Goal: Information Seeking & Learning: Learn about a topic

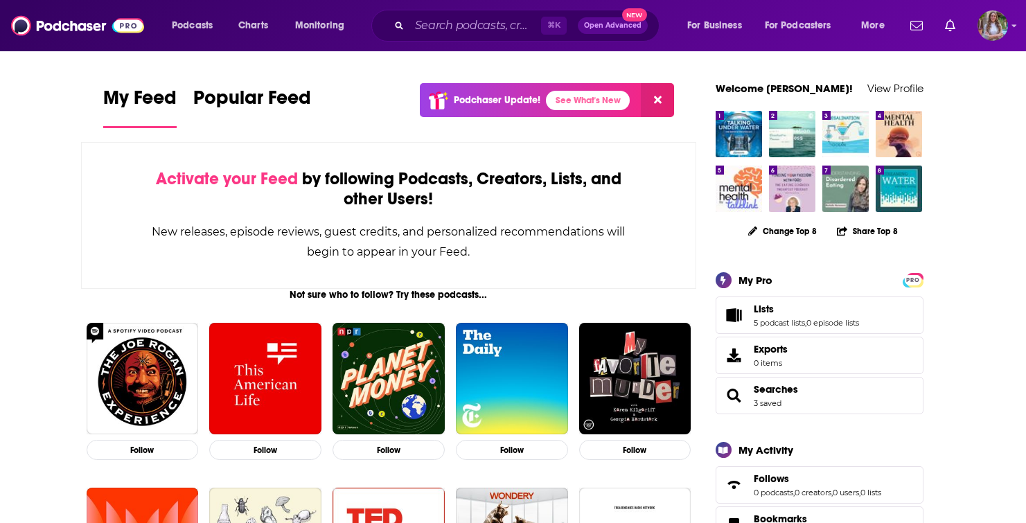
click at [472, 44] on div "Podcasts Charts Monitoring ⌘ K Open Advanced New For Business For Podcasters Mo…" at bounding box center [513, 25] width 1026 height 51
click at [472, 28] on input "Search podcasts, credits, & more..." at bounding box center [475, 26] width 132 height 22
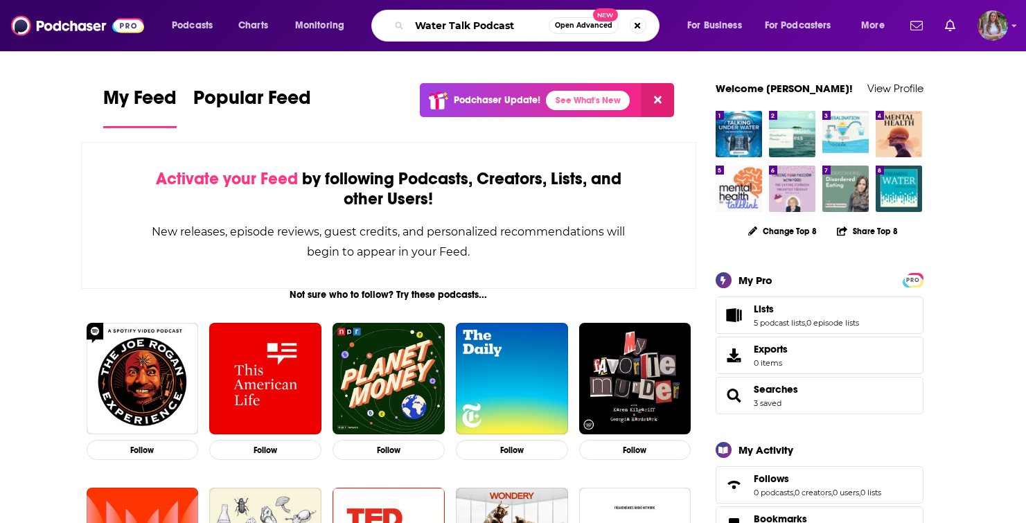
type input "Water Talk Podcast"
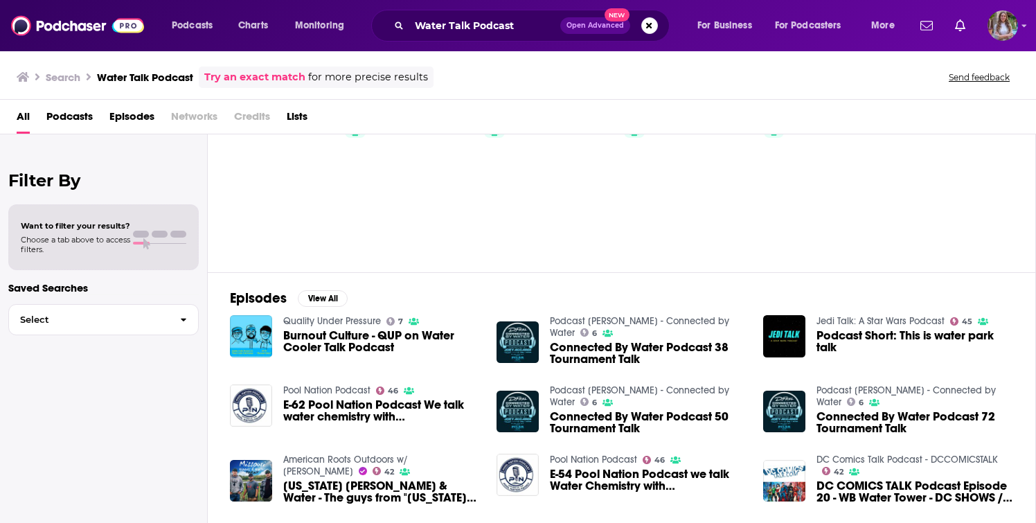
scroll to position [64, 0]
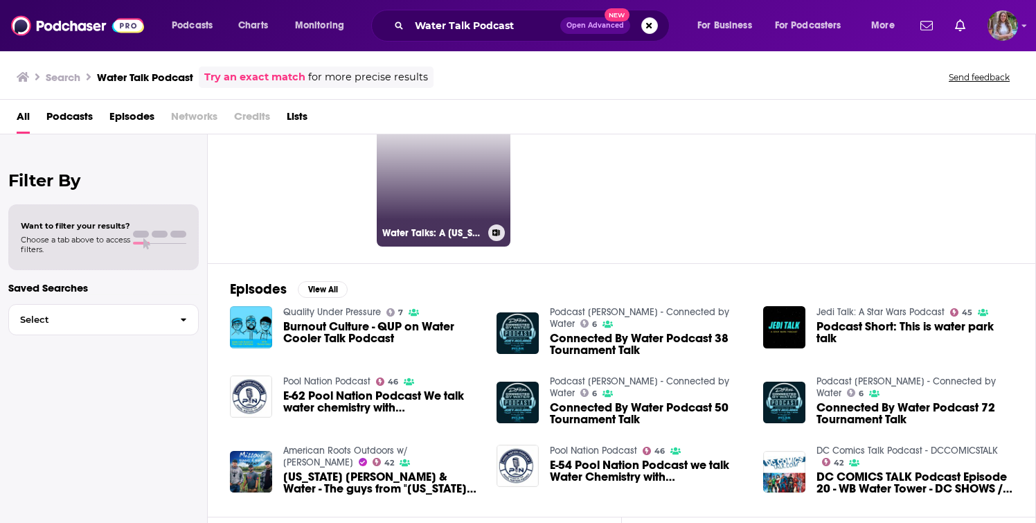
click at [431, 191] on link "Water Talks: A [US_STATE] Water Podcast" at bounding box center [444, 179] width 134 height 134
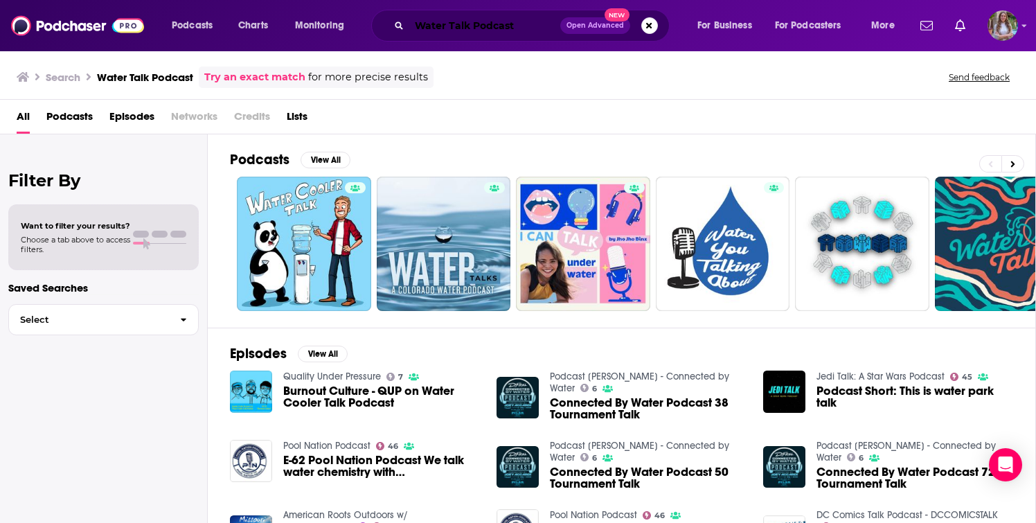
click at [481, 20] on input "Water Talk Podcast" at bounding box center [484, 26] width 151 height 22
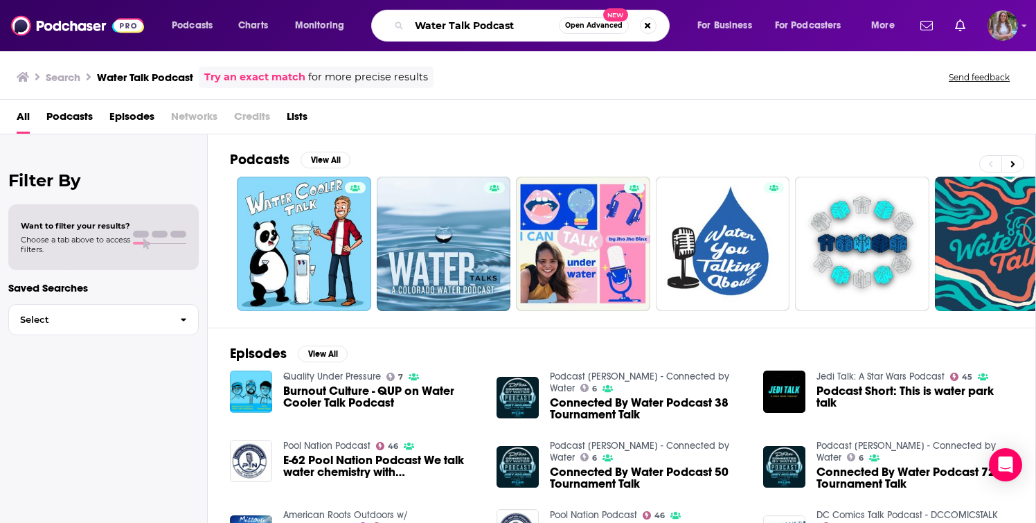
click at [481, 20] on input "Water Talk Podcast" at bounding box center [484, 26] width 150 height 22
paste input "hat Matters Water TV +"
type input "What Matters Water TV + Podcast"
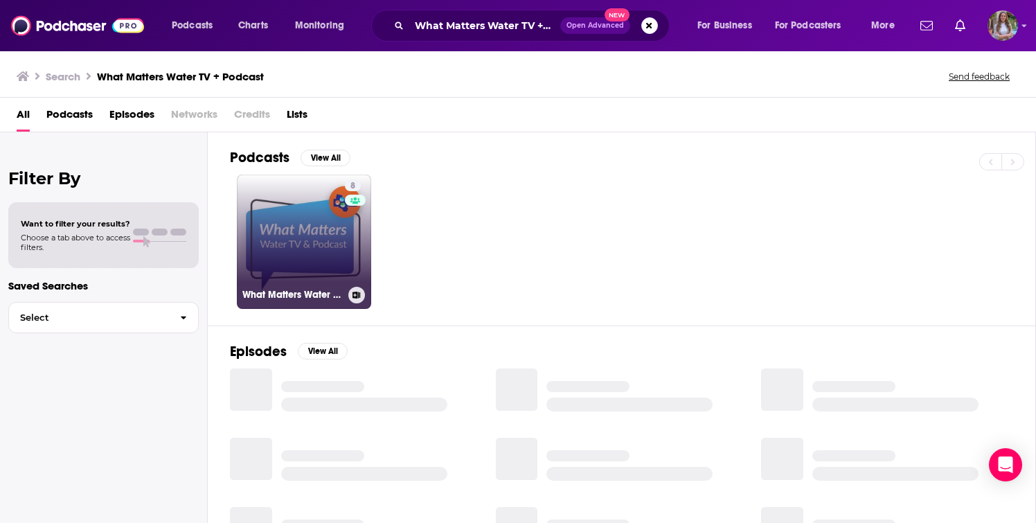
click at [355, 225] on div "8" at bounding box center [355, 233] width 21 height 107
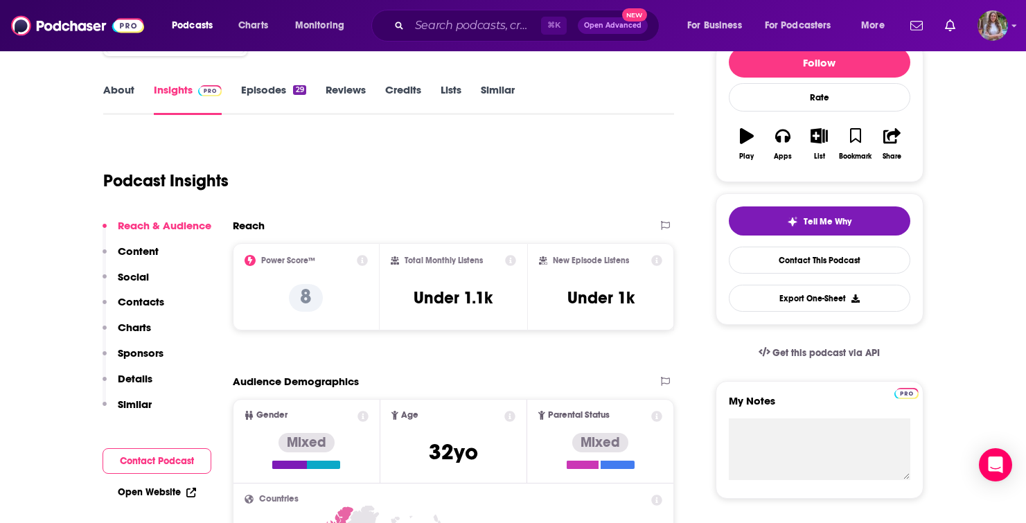
scroll to position [209, 0]
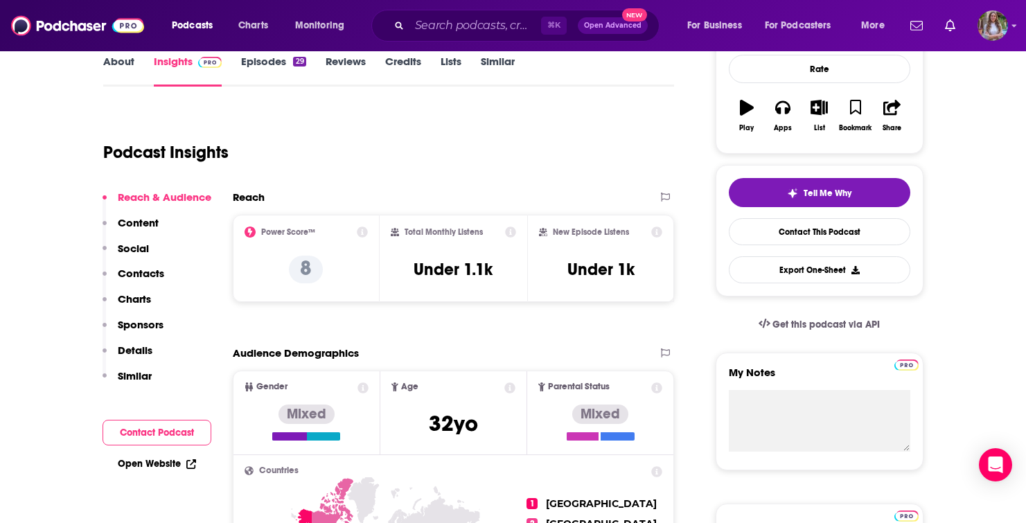
click at [147, 222] on p "Content" at bounding box center [138, 222] width 41 height 13
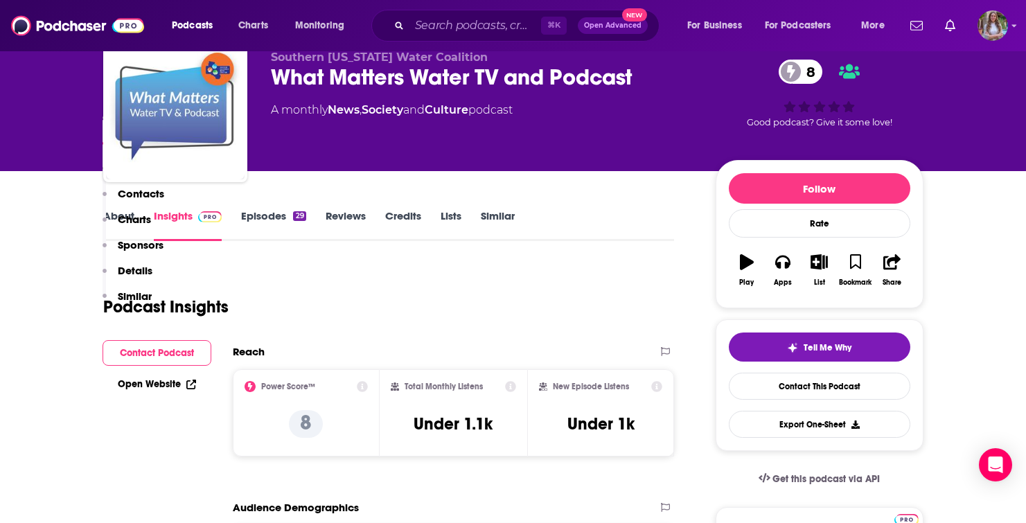
scroll to position [0, 0]
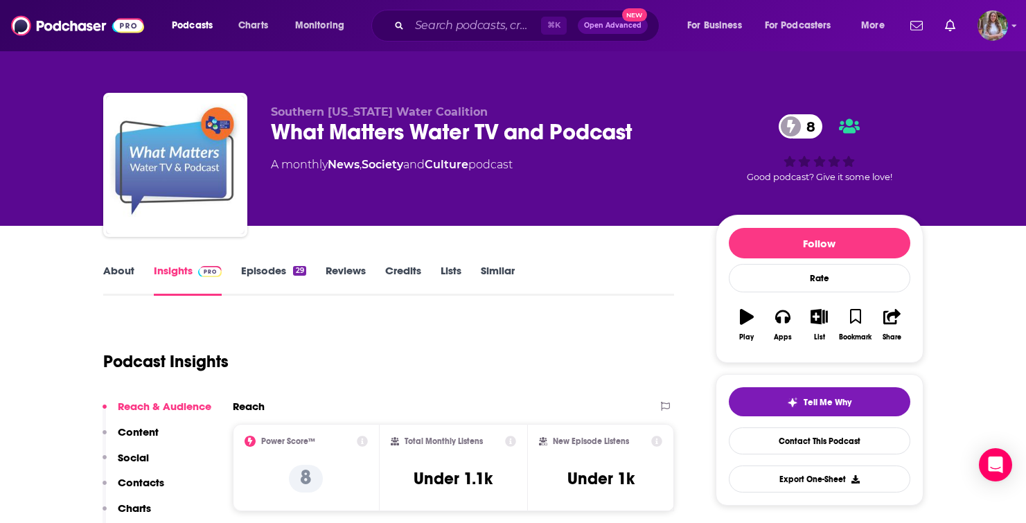
click at [407, 132] on div "What Matters Water TV and Podcast 8" at bounding box center [482, 131] width 423 height 27
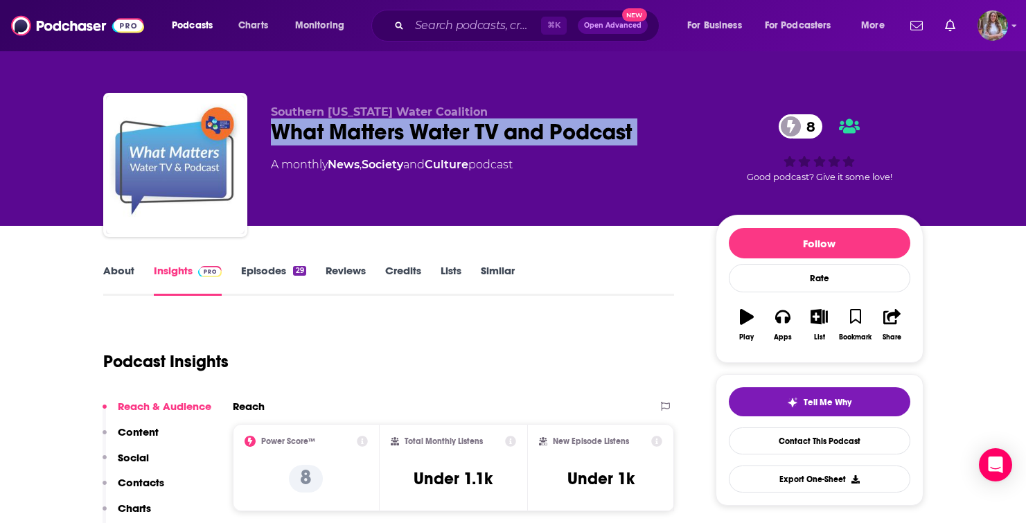
click at [407, 132] on div "What Matters Water TV and Podcast 8" at bounding box center [482, 131] width 423 height 27
copy div "What Matters Water TV and Podcast 8"
click at [125, 281] on link "About" at bounding box center [118, 280] width 31 height 32
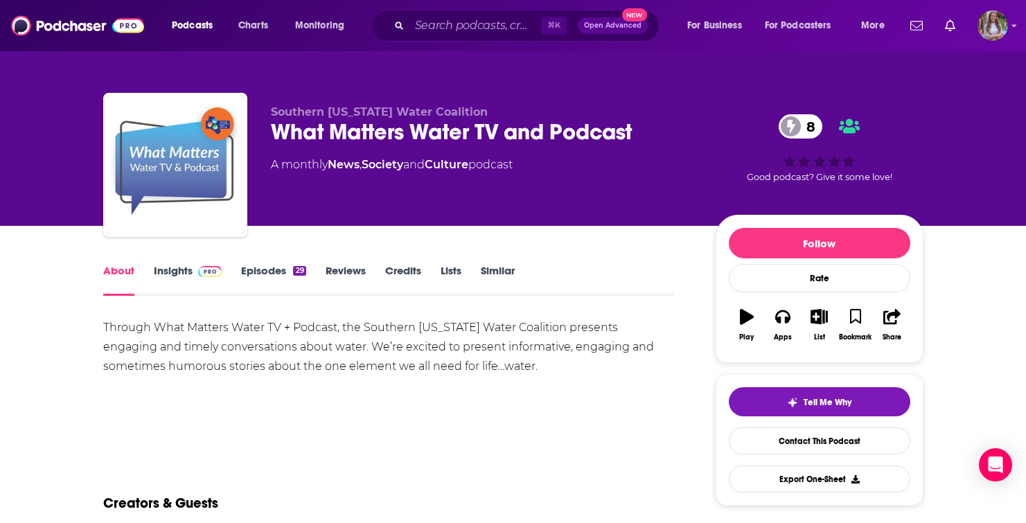
click at [281, 276] on link "Episodes 29" at bounding box center [273, 280] width 64 height 32
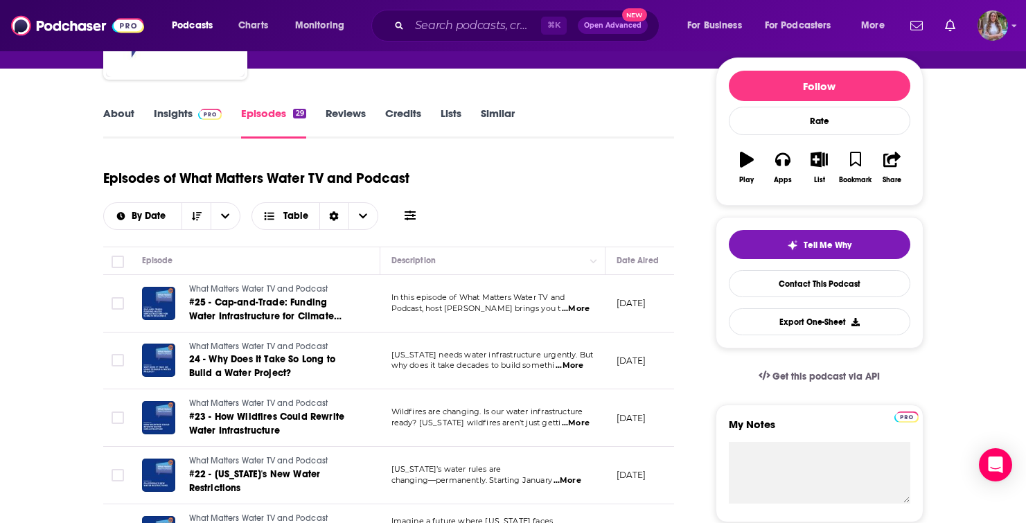
click at [123, 117] on link "About" at bounding box center [118, 123] width 31 height 32
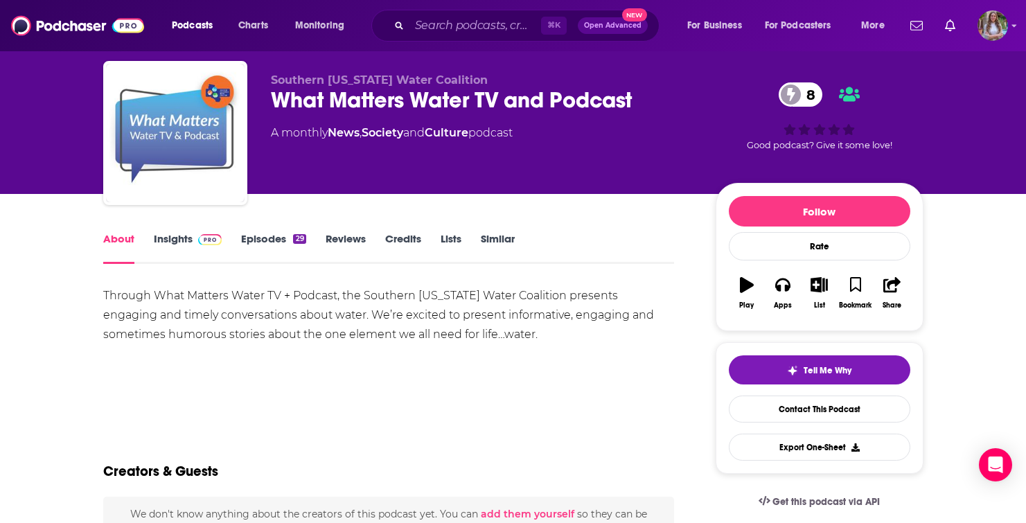
scroll to position [53, 0]
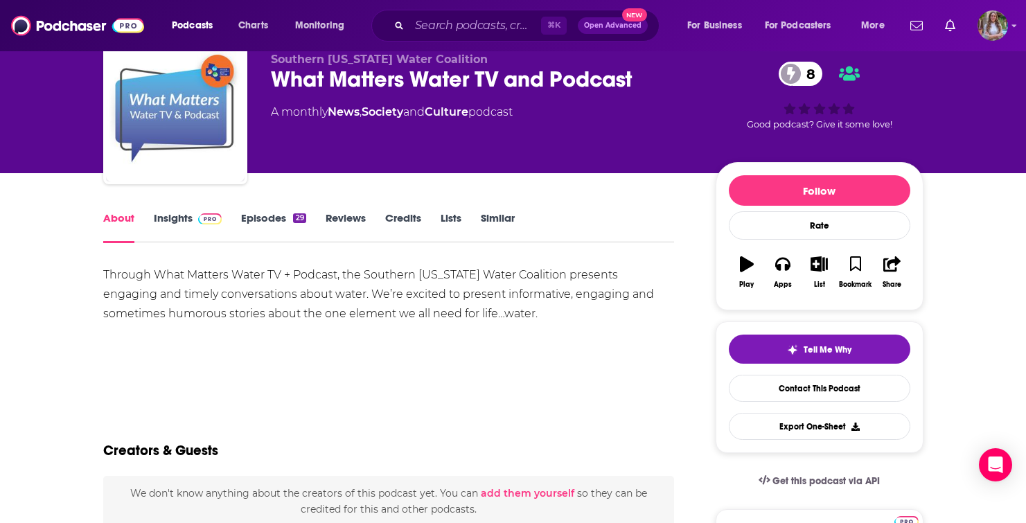
click at [147, 314] on div "Through What Matters Water TV + Podcast, the Southern [US_STATE] Water Coalitio…" at bounding box center [388, 294] width 571 height 58
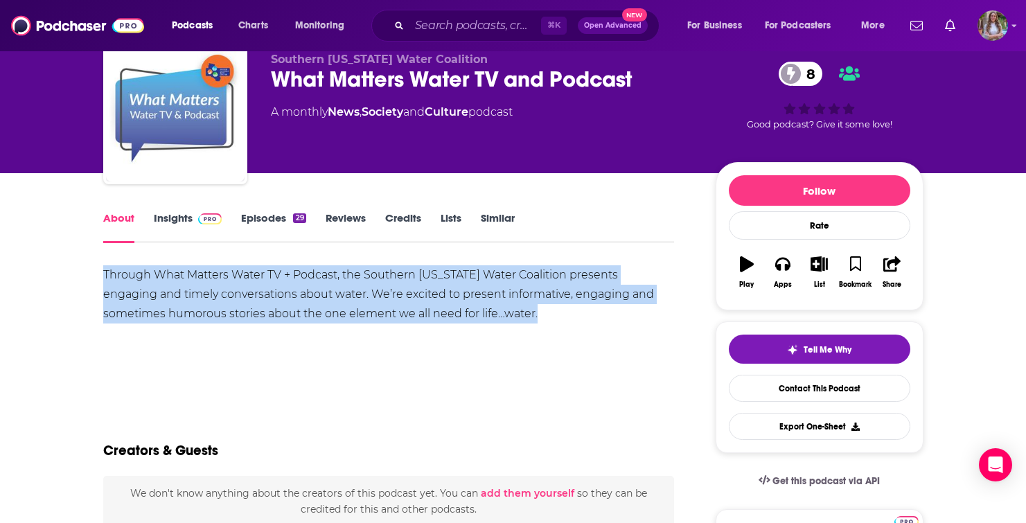
click at [147, 314] on div "Through What Matters Water TV + Podcast, the Southern [US_STATE] Water Coalitio…" at bounding box center [388, 294] width 571 height 58
copy div "Through What Matters Water TV + Podcast, the Southern [US_STATE] Water Coalitio…"
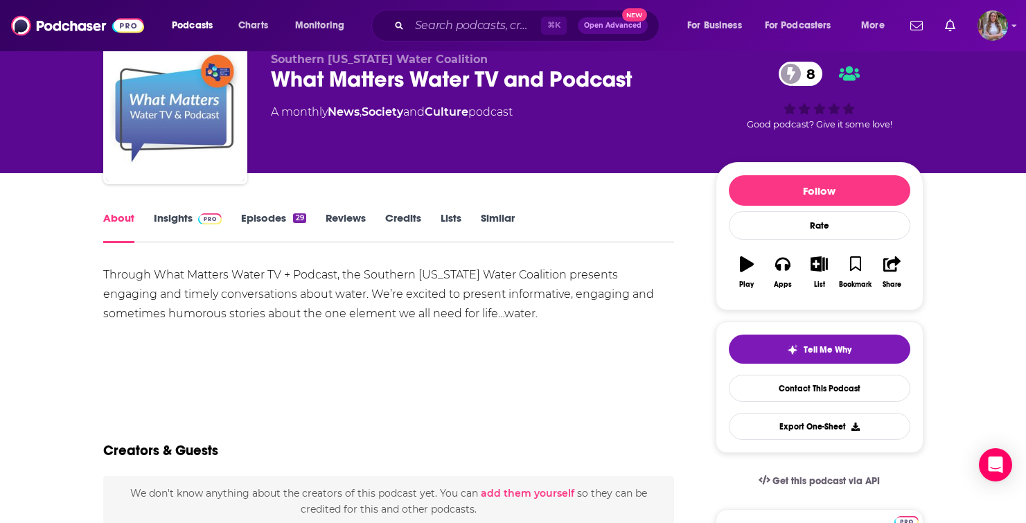
click at [337, 306] on div "Through What Matters Water TV + Podcast, the Southern [US_STATE] Water Coalitio…" at bounding box center [388, 294] width 571 height 58
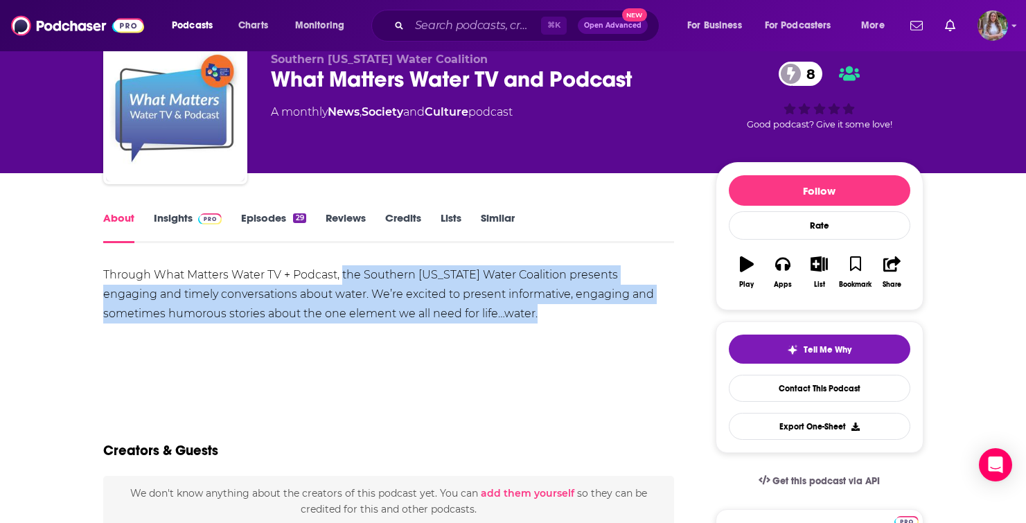
drag, startPoint x: 341, startPoint y: 275, endPoint x: 474, endPoint y: 319, distance: 140.8
click at [476, 318] on div "Through What Matters Water TV + Podcast, the Southern [US_STATE] Water Coalitio…" at bounding box center [388, 294] width 571 height 58
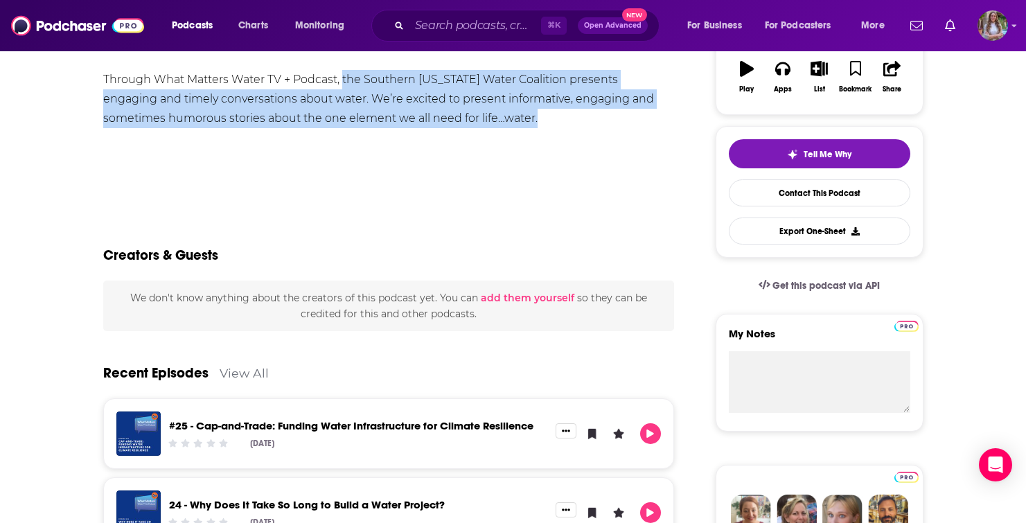
scroll to position [0, 0]
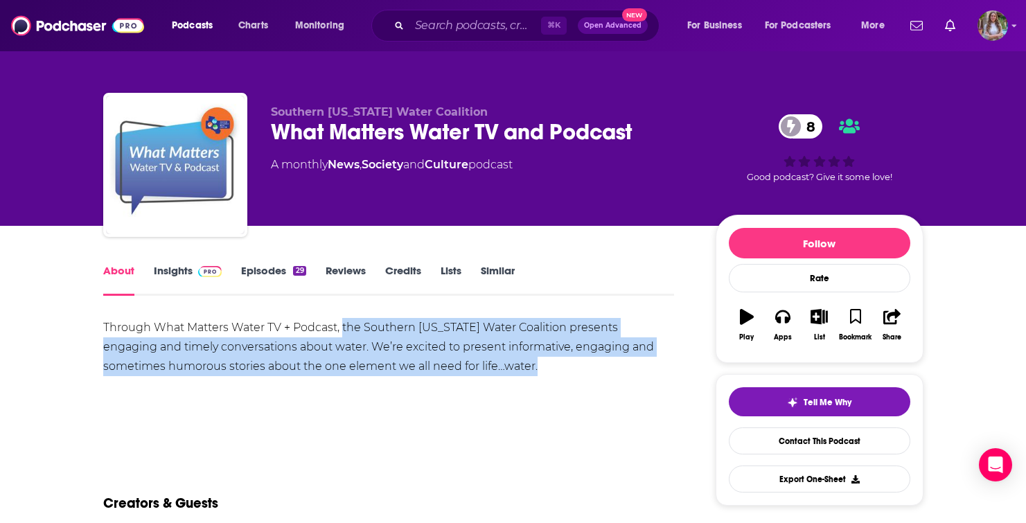
copy div "the Southern [US_STATE] Water Coalition presents engaging and timely conversati…"
click at [127, 269] on link "About" at bounding box center [118, 280] width 31 height 32
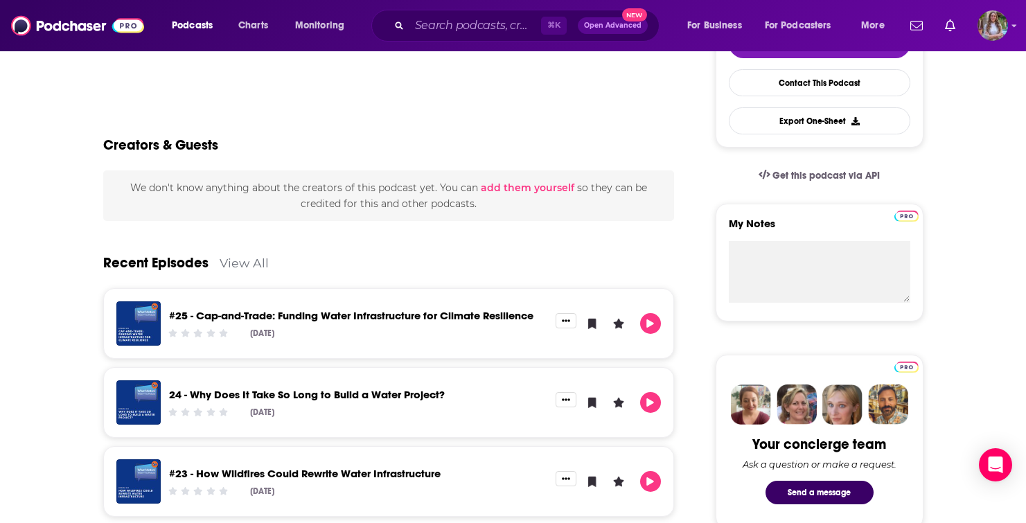
scroll to position [32, 0]
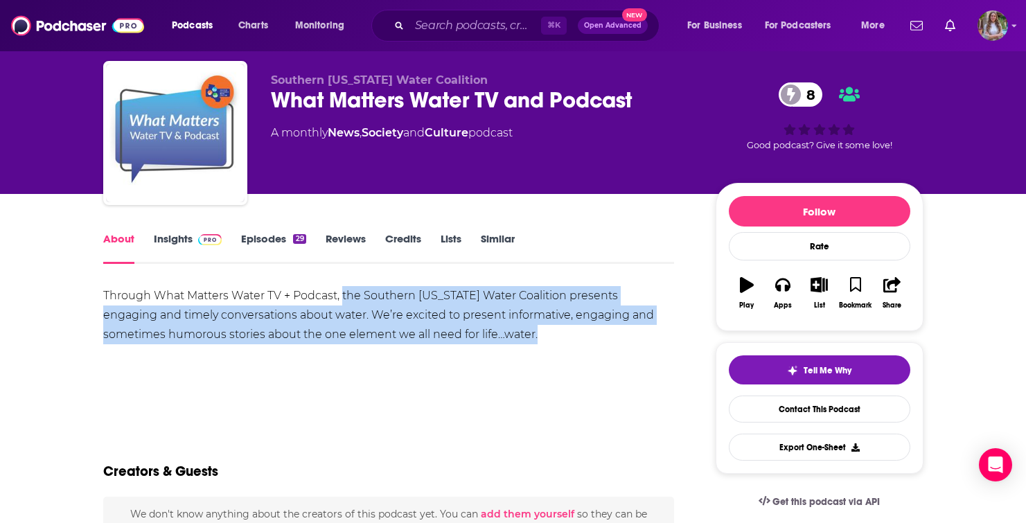
click at [181, 237] on link "Insights" at bounding box center [188, 248] width 69 height 32
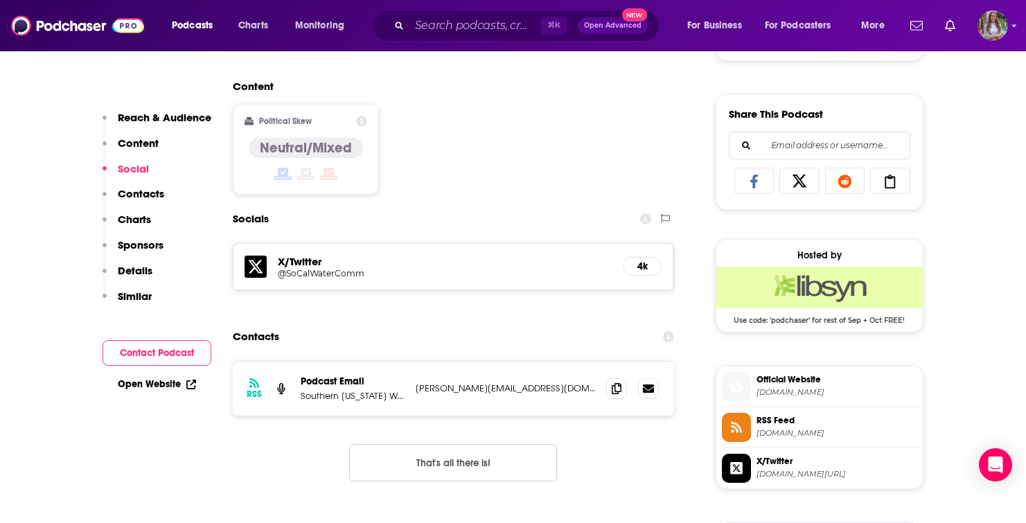
scroll to position [822, 0]
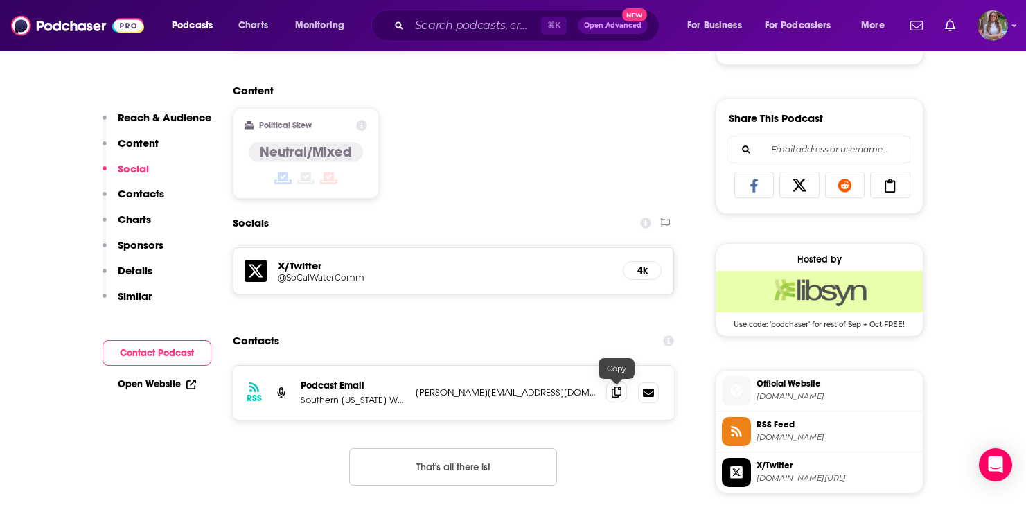
click at [623, 393] on span at bounding box center [616, 392] width 21 height 21
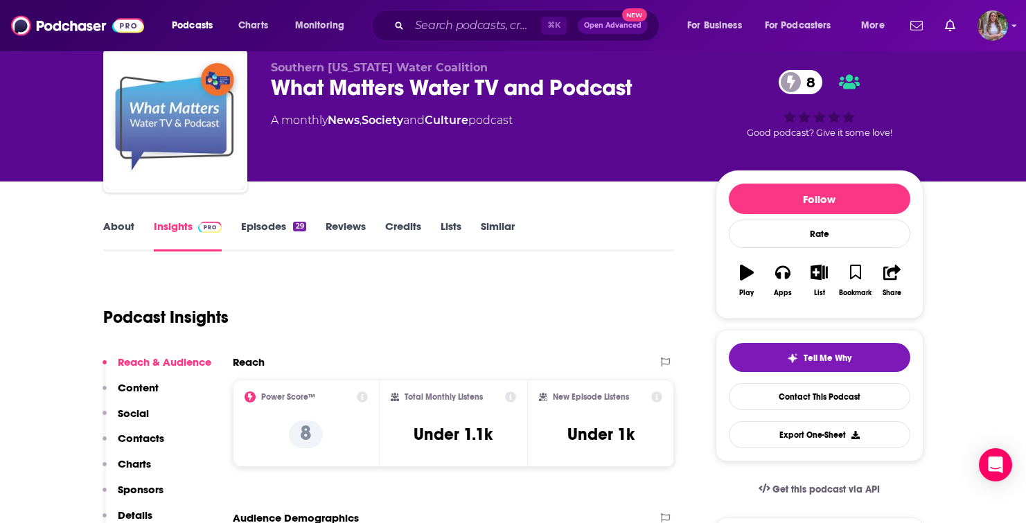
scroll to position [38, 0]
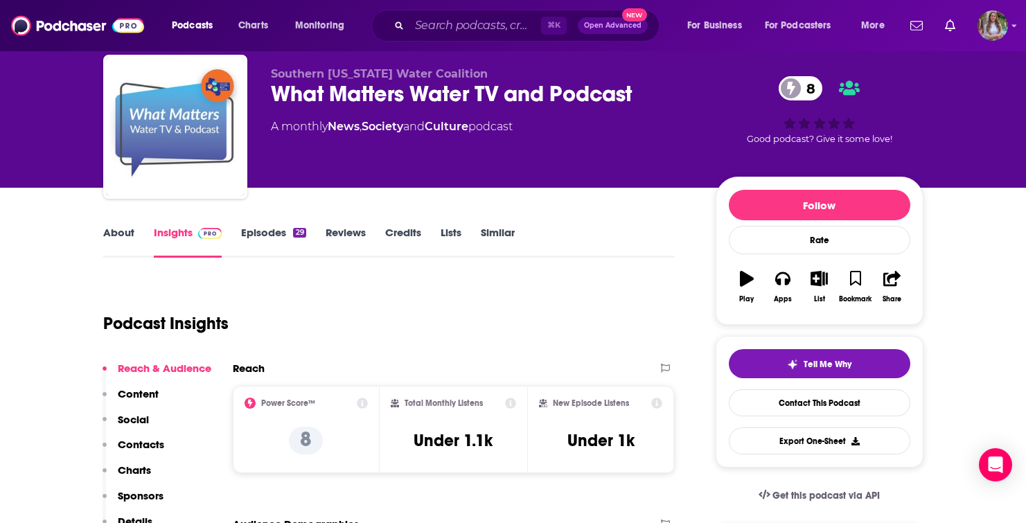
click at [586, 101] on div "What Matters Water TV and Podcast 8" at bounding box center [482, 93] width 423 height 27
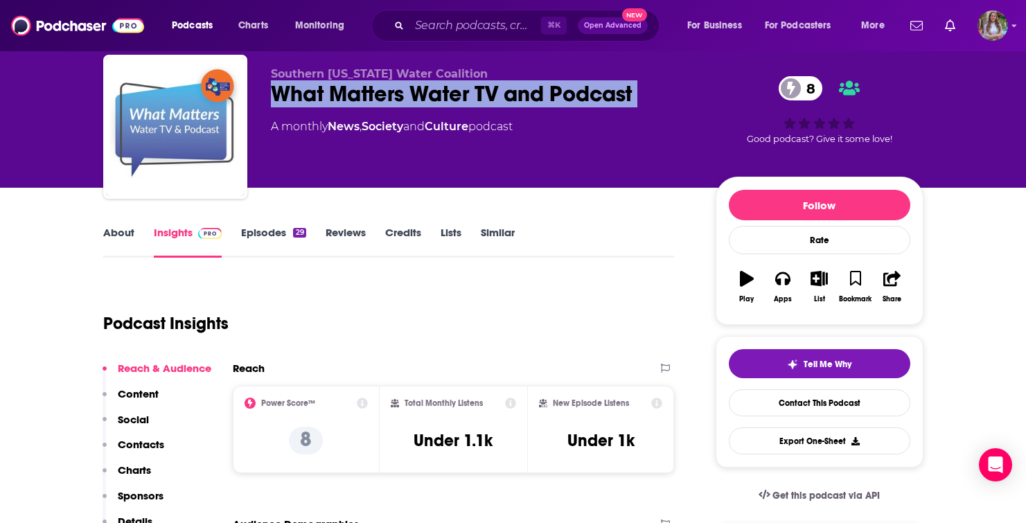
click at [586, 101] on div "What Matters Water TV and Podcast 8" at bounding box center [482, 93] width 423 height 27
copy div "What Matters Water TV and Podcast 8"
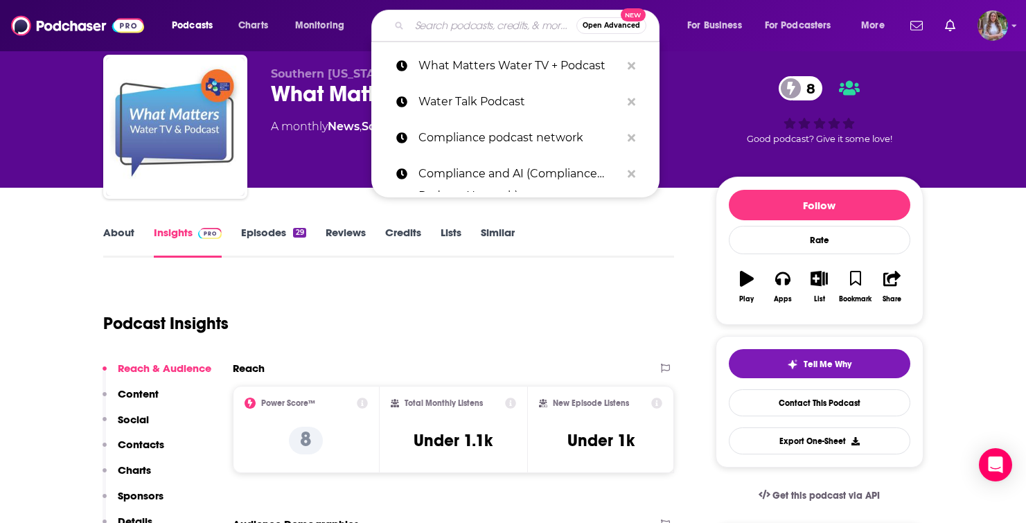
click at [456, 22] on input "Search podcasts, credits, & more..." at bounding box center [492, 26] width 167 height 22
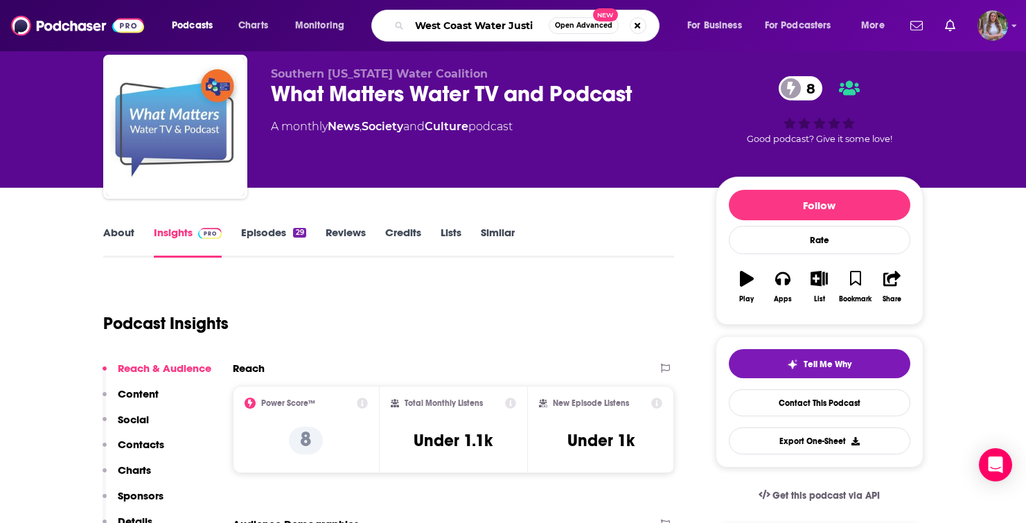
type input "West Coast Water Justic"
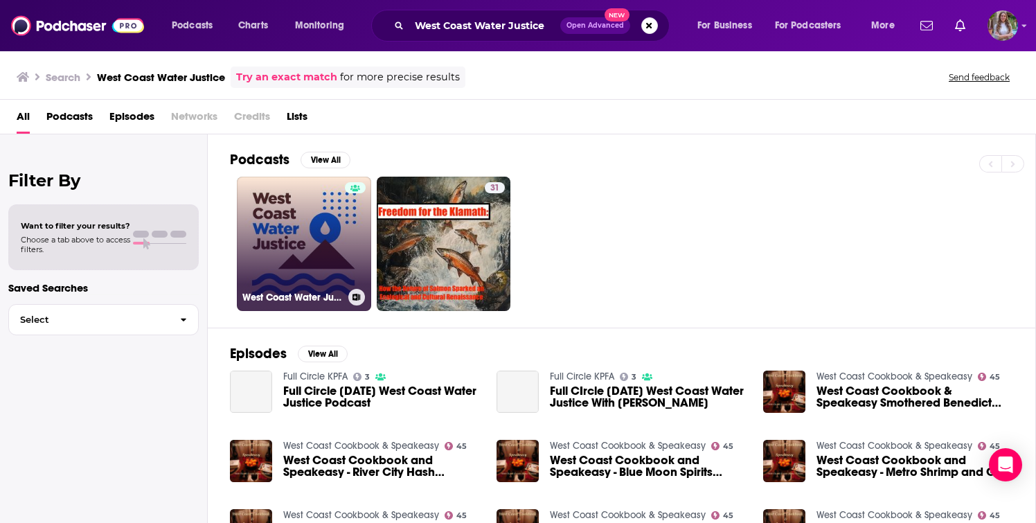
click at [301, 215] on link "West Coast Water Justice" at bounding box center [304, 244] width 134 height 134
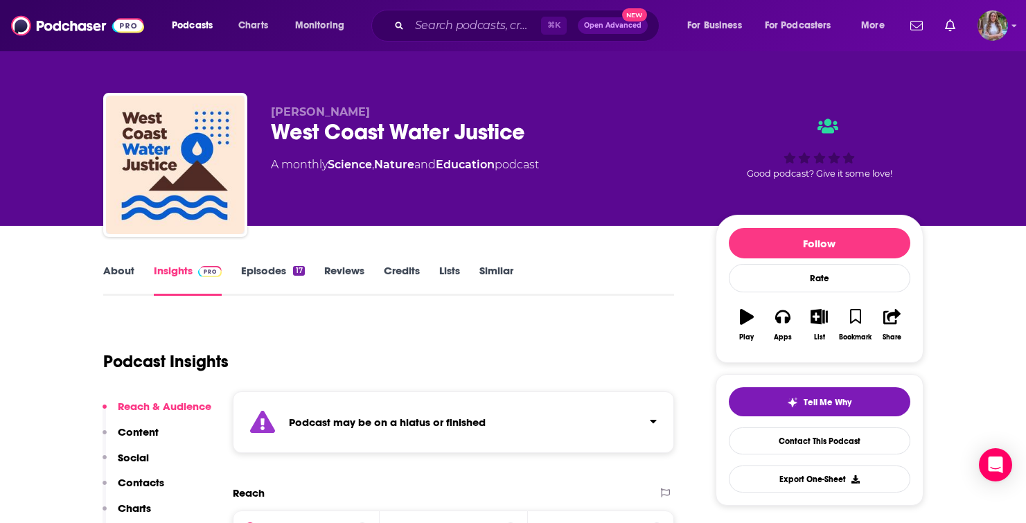
click at [283, 277] on link "Episodes 17" at bounding box center [272, 280] width 63 height 32
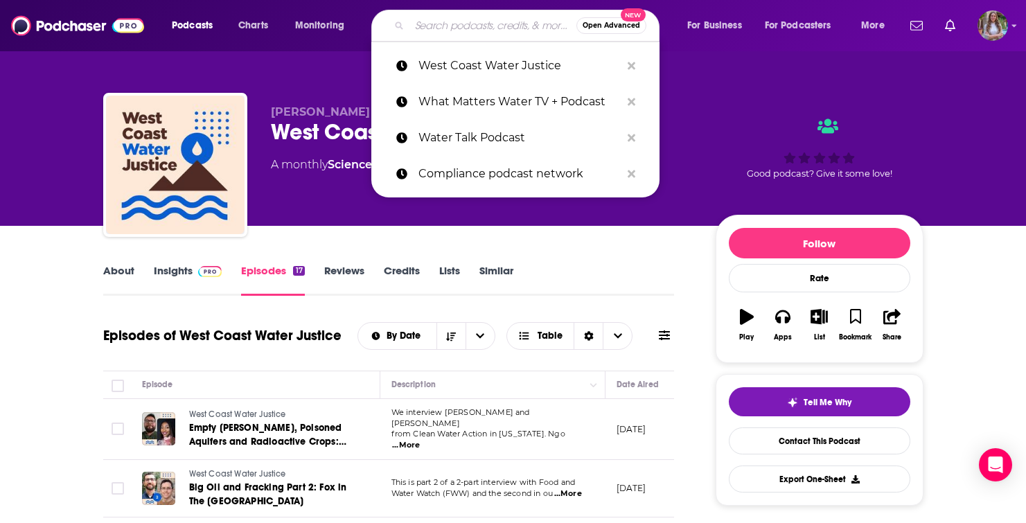
click at [438, 28] on input "Search podcasts, credits, & more..." at bounding box center [492, 26] width 167 height 22
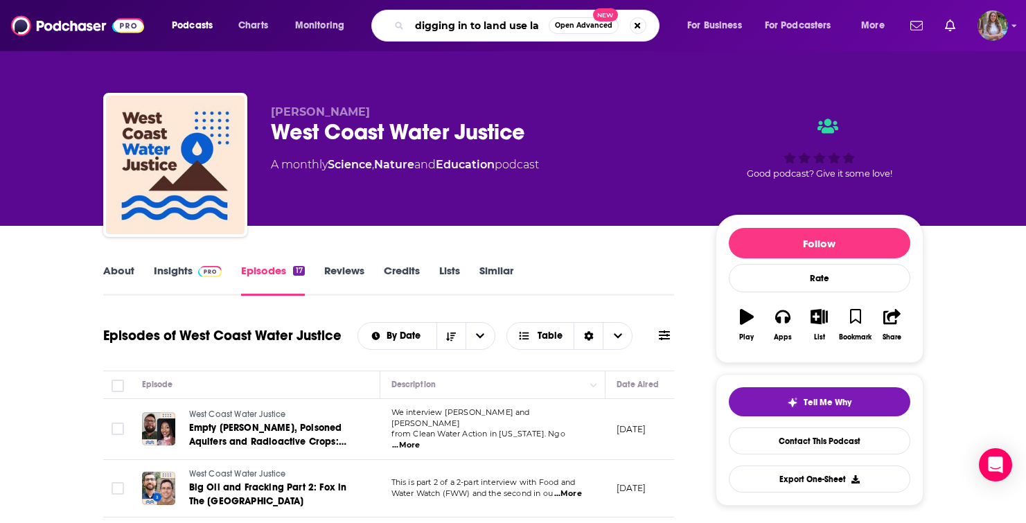
type input "digging in to land use law"
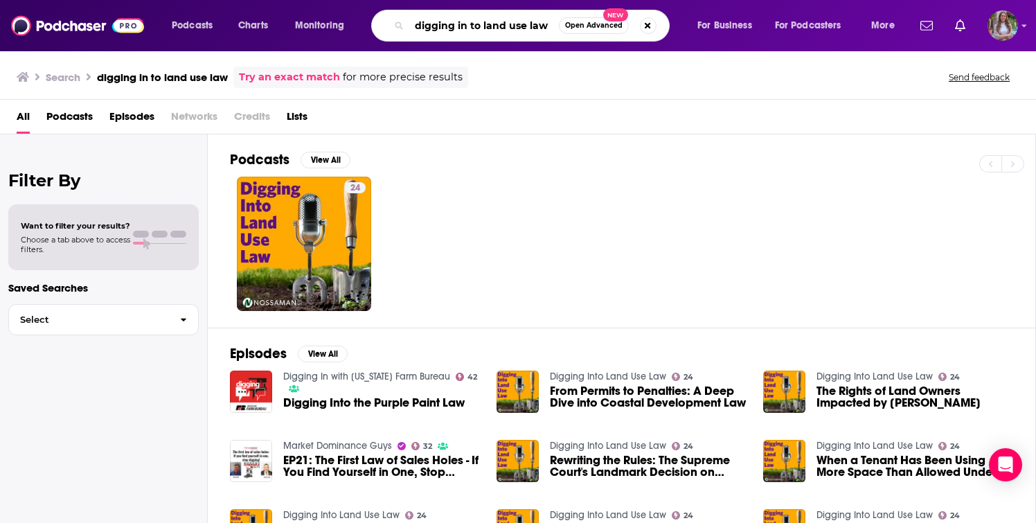
click at [471, 23] on input "digging in to land use law" at bounding box center [484, 26] width 150 height 22
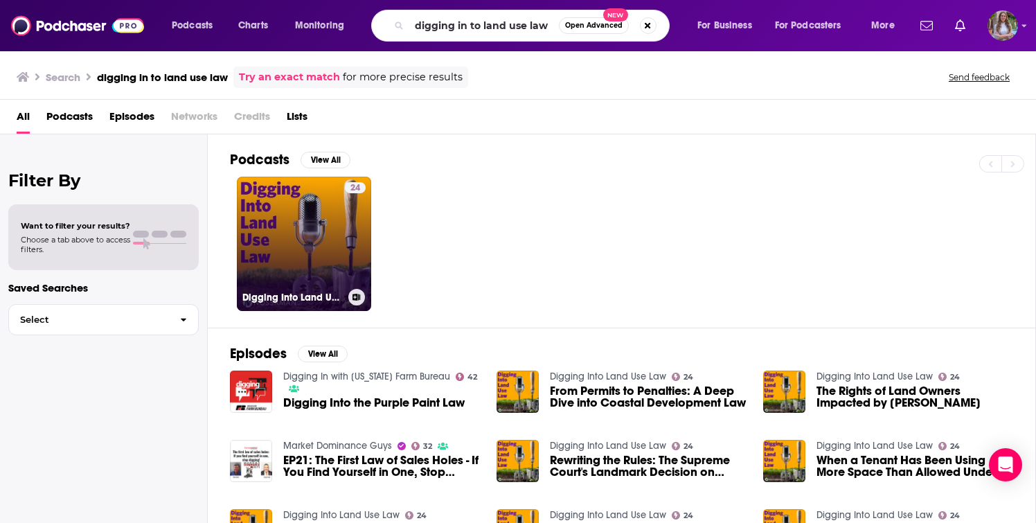
click at [279, 256] on link "24 Digging Into Land Use Law" at bounding box center [304, 244] width 134 height 134
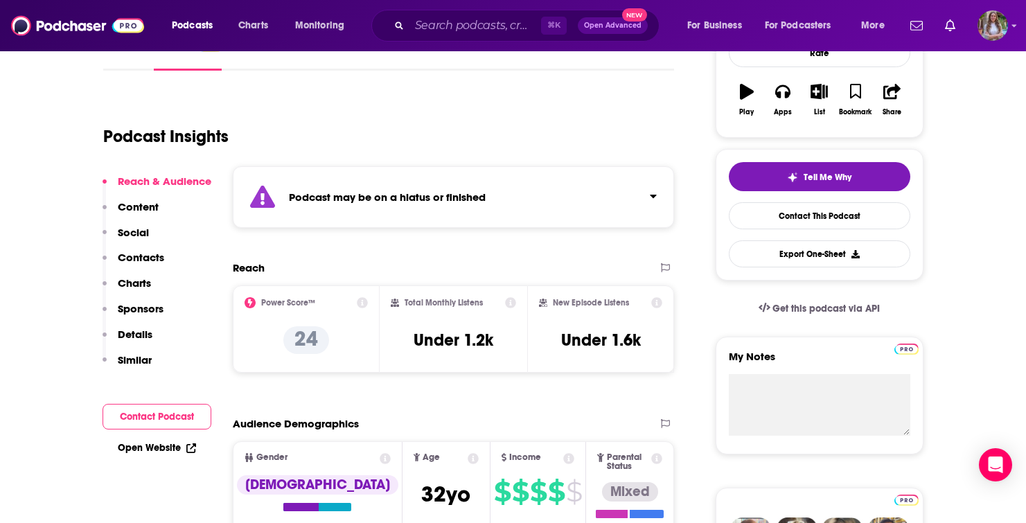
scroll to position [103, 0]
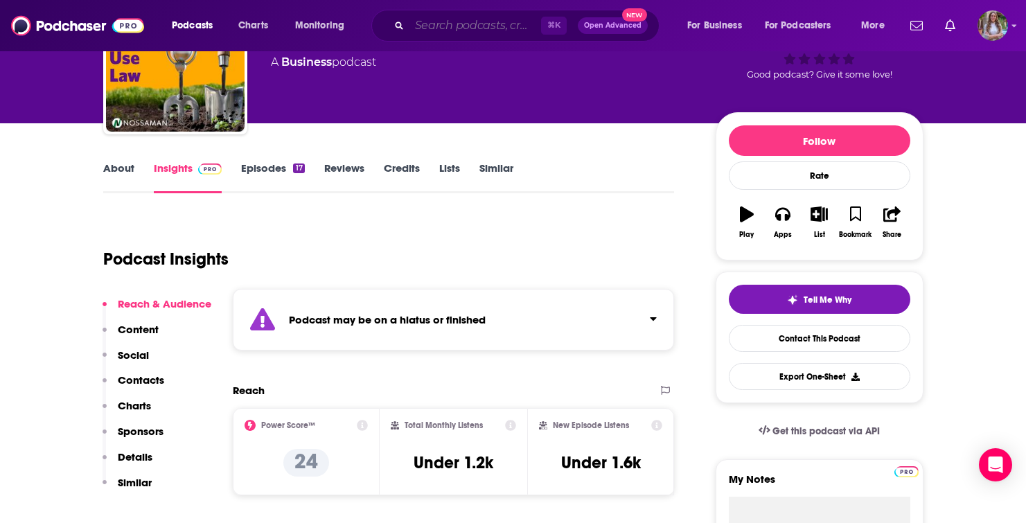
click at [471, 24] on input "Search podcasts, credits, & more..." at bounding box center [475, 26] width 132 height 22
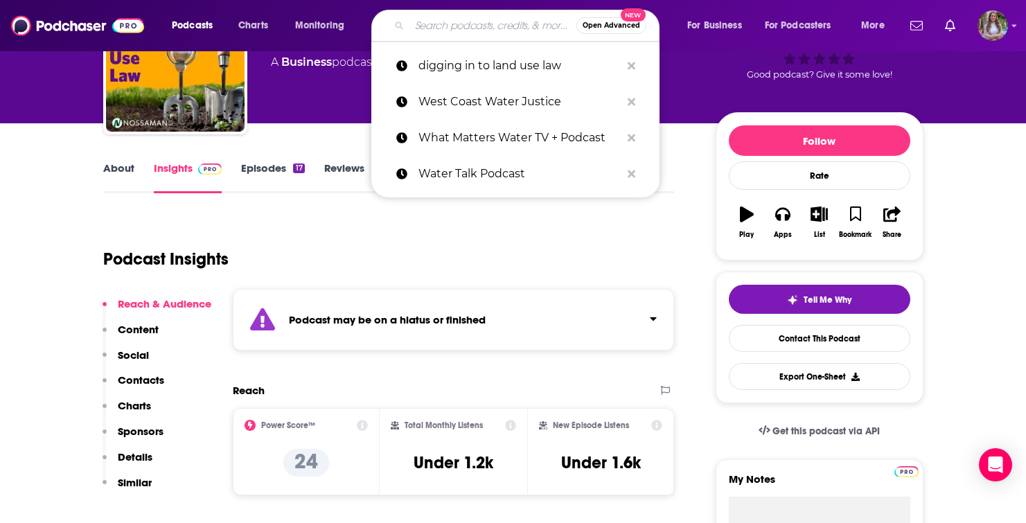
paste input "MyAgLife Podcast"
type input "MyAgLife Podcast"
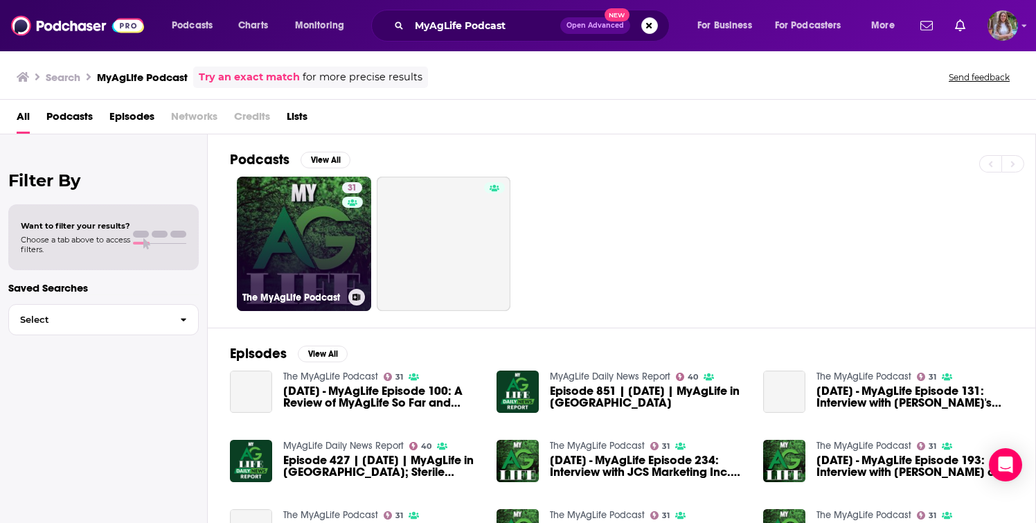
click at [327, 224] on link "31 The MyAgLife Podcast" at bounding box center [304, 244] width 134 height 134
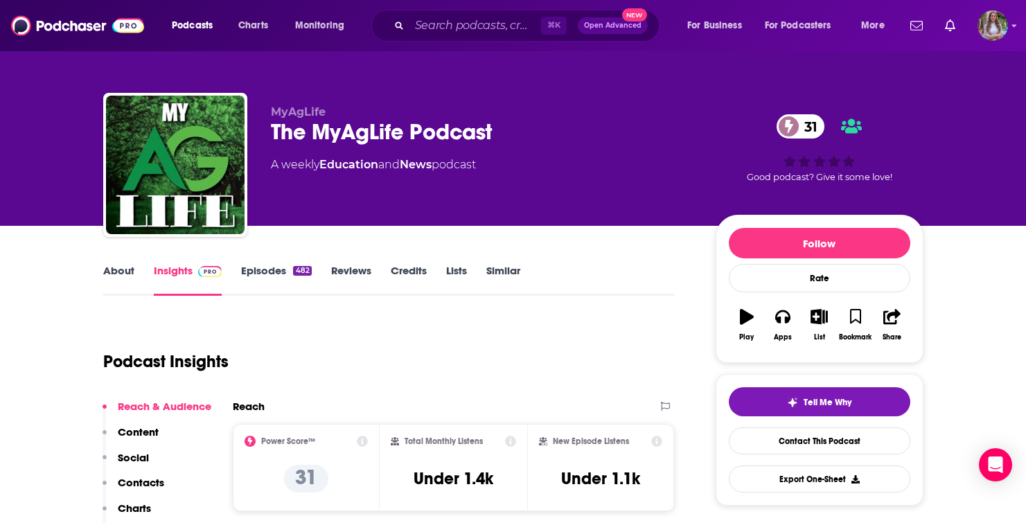
scroll to position [148, 0]
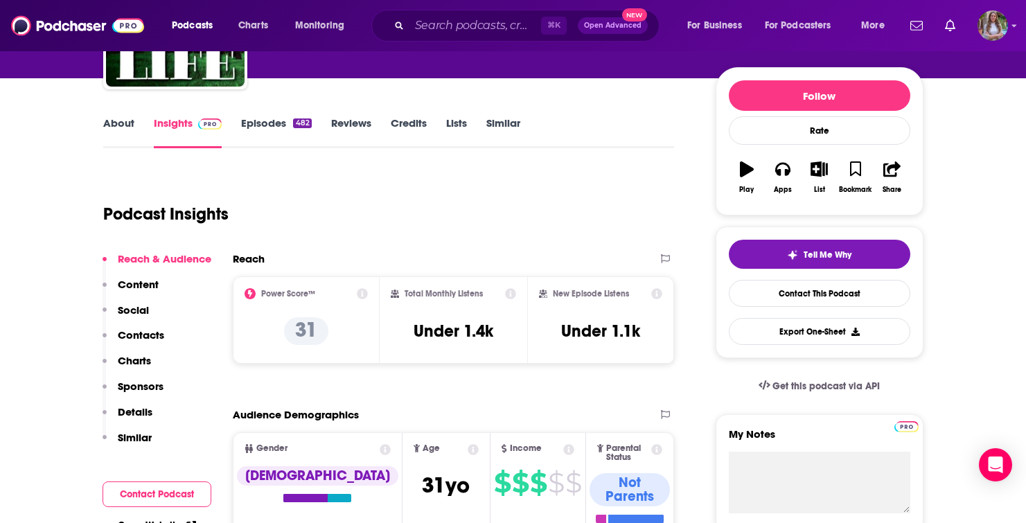
click at [291, 122] on link "Episodes 482" at bounding box center [276, 132] width 70 height 32
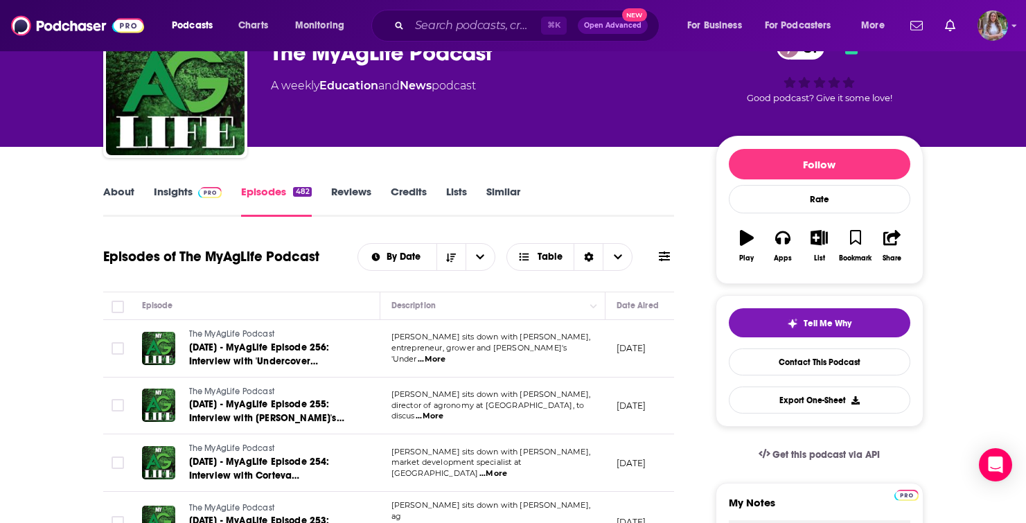
scroll to position [71, 0]
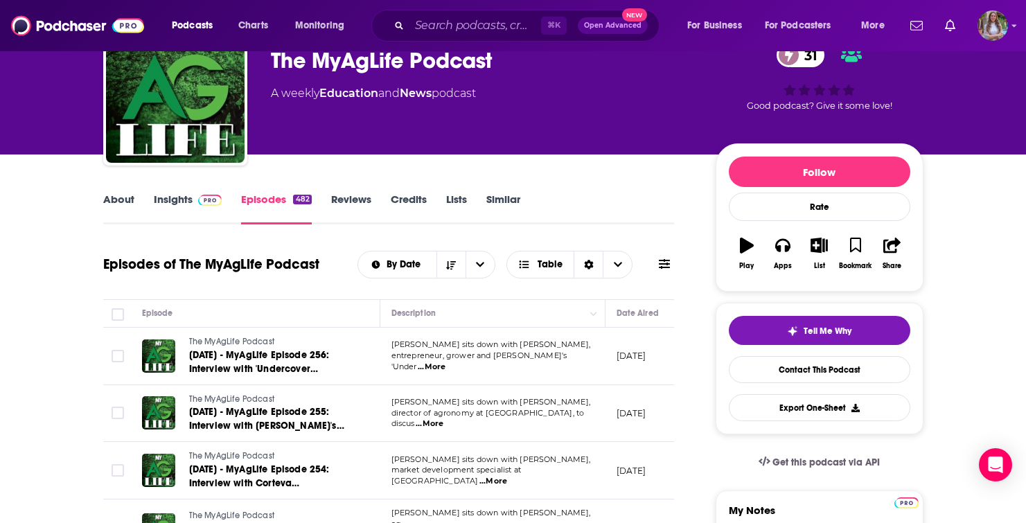
click at [127, 200] on link "About" at bounding box center [118, 209] width 31 height 32
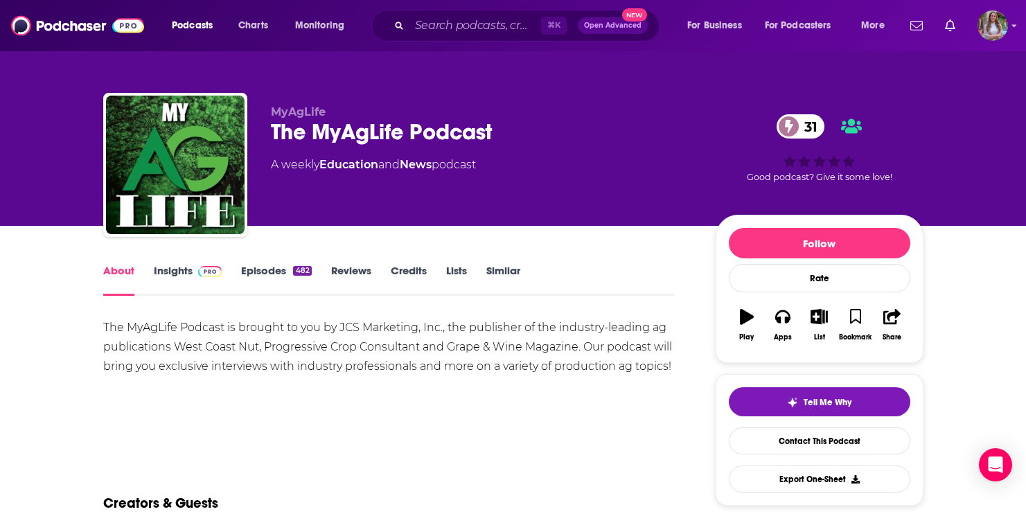
click at [265, 346] on div "The MyAgLife Podcast is brought to you by JCS Marketing, Inc., the publisher of…" at bounding box center [388, 347] width 571 height 58
click at [353, 136] on div "The MyAgLife Podcast 31" at bounding box center [482, 131] width 423 height 27
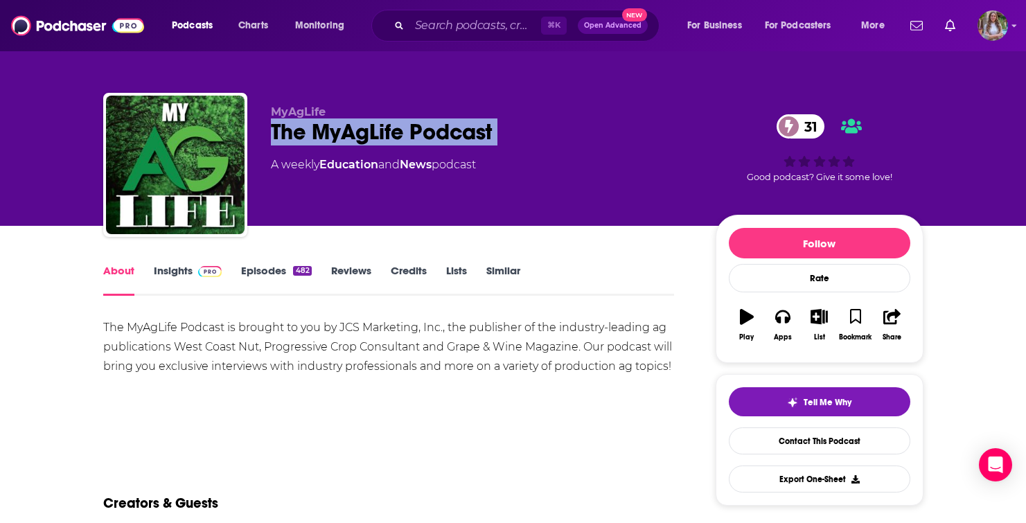
click at [353, 136] on div "The MyAgLife Podcast 31" at bounding box center [482, 131] width 423 height 27
copy div "The MyAgLife Podcast 31"
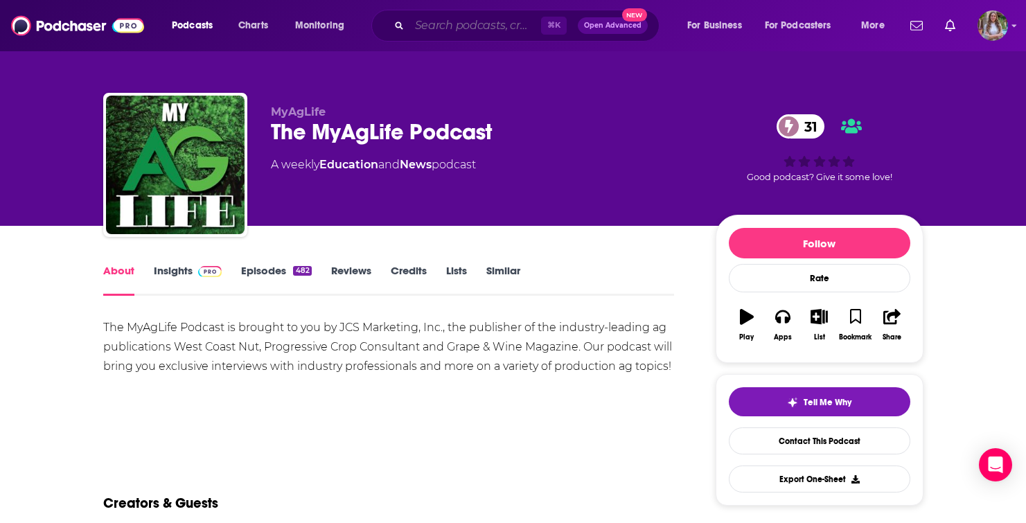
click at [452, 24] on input "Search podcasts, credits, & more..." at bounding box center [475, 26] width 132 height 22
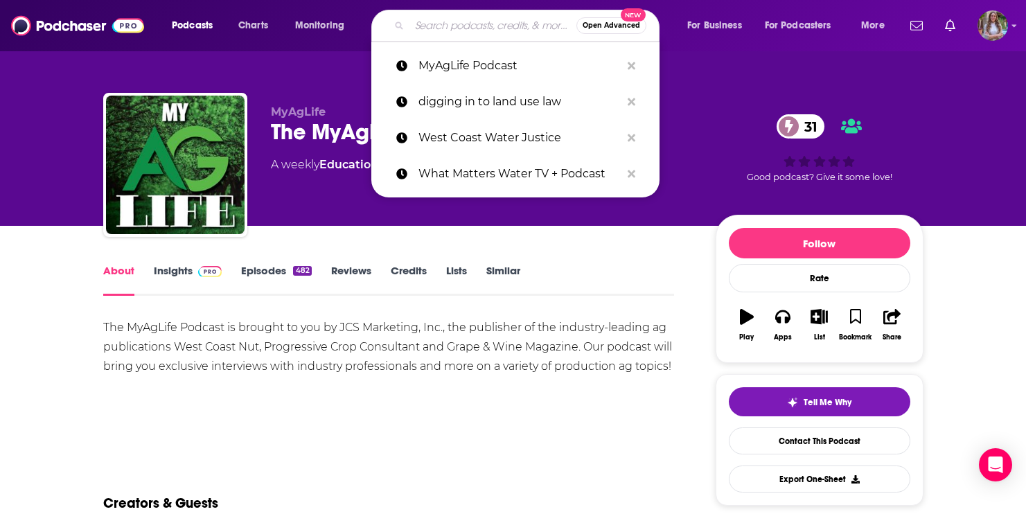
paste input "Water Resources Podcast"
type input "Water Resources Podcast"
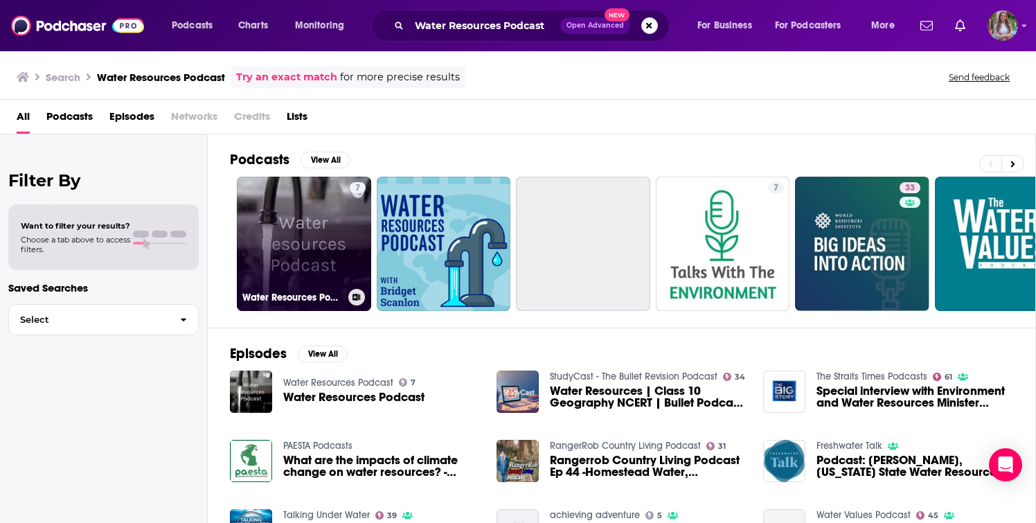
click at [332, 245] on link "7 Water Resources Podcast" at bounding box center [304, 244] width 134 height 134
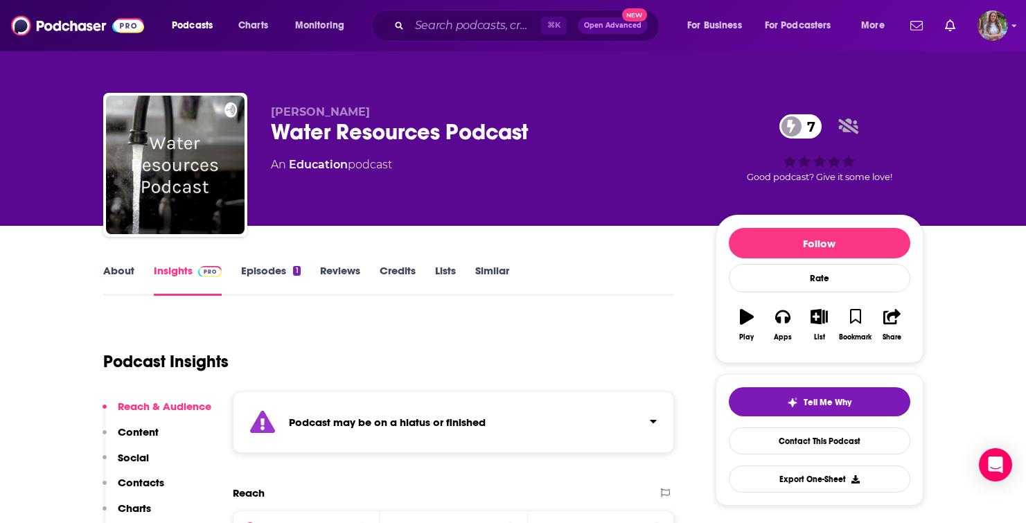
click at [469, 12] on div "⌘ K Open Advanced New" at bounding box center [515, 26] width 288 height 32
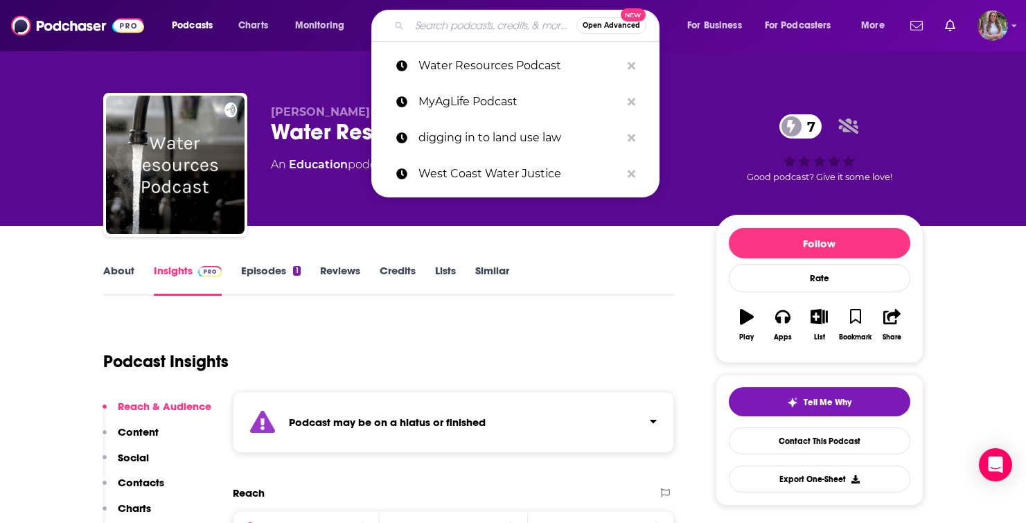
click at [459, 26] on input "Search podcasts, credits, & more..." at bounding box center [492, 26] width 167 height 22
paste input "In Common Podcas"
type input "In Common Podcas"
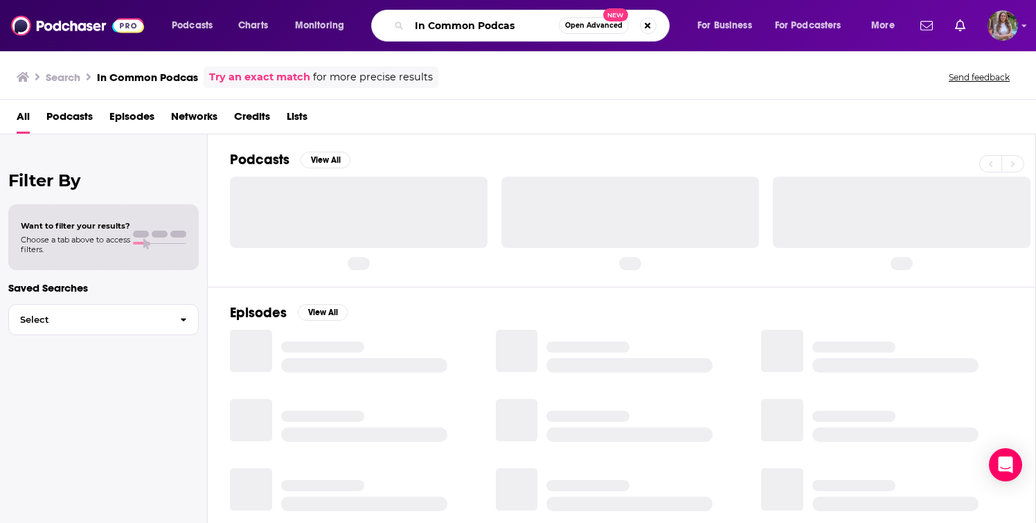
click at [531, 29] on input "In Common Podcas" at bounding box center [484, 26] width 150 height 22
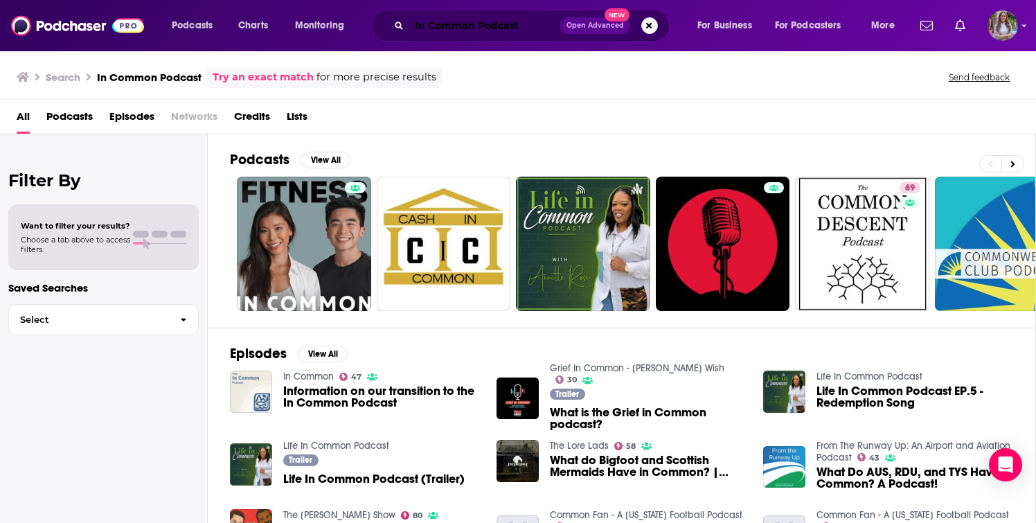
click at [447, 33] on input "In Common Podcast" at bounding box center [484, 26] width 151 height 22
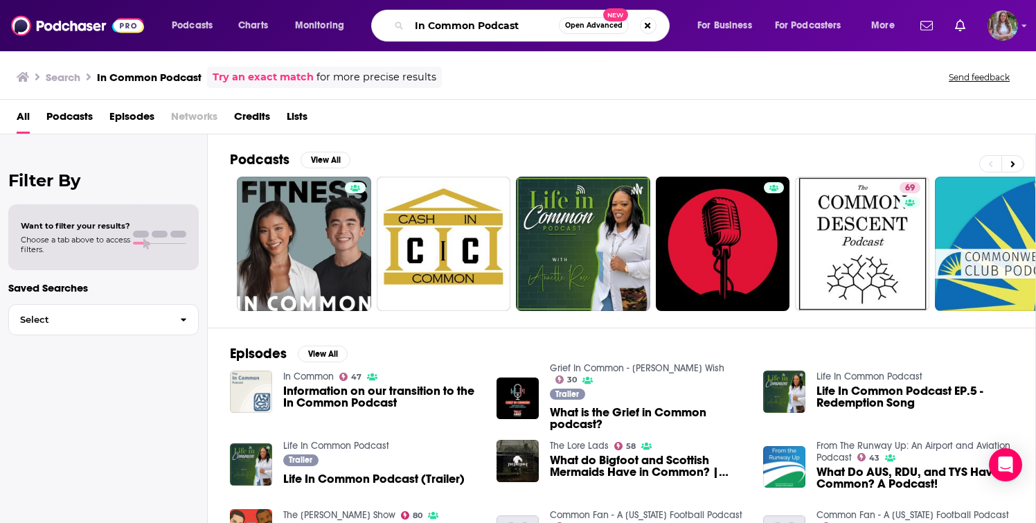
click at [447, 33] on input "In Common Podcast" at bounding box center [484, 26] width 150 height 22
paste input "Groundwater Rising"
type input "Groundwater Rising"
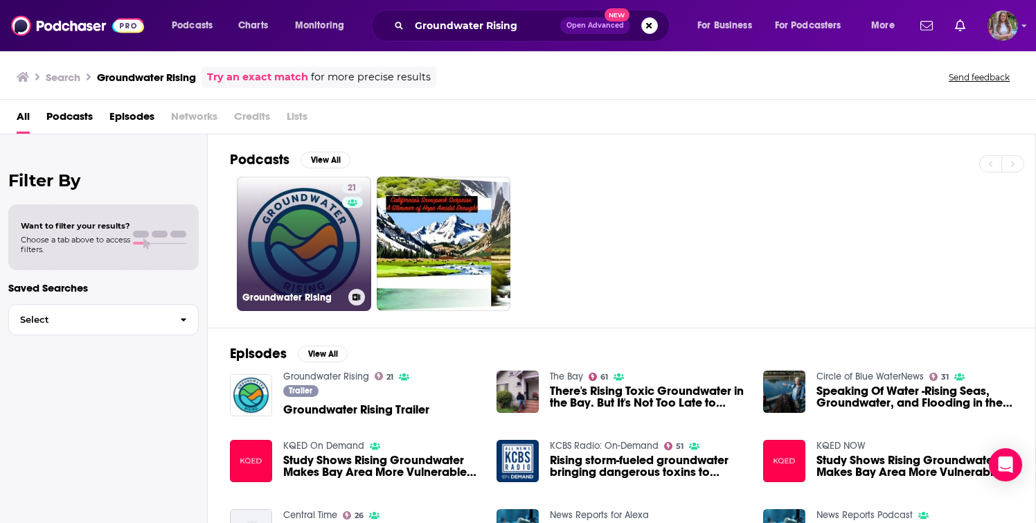
click at [327, 261] on link "21 Groundwater Rising" at bounding box center [304, 244] width 134 height 134
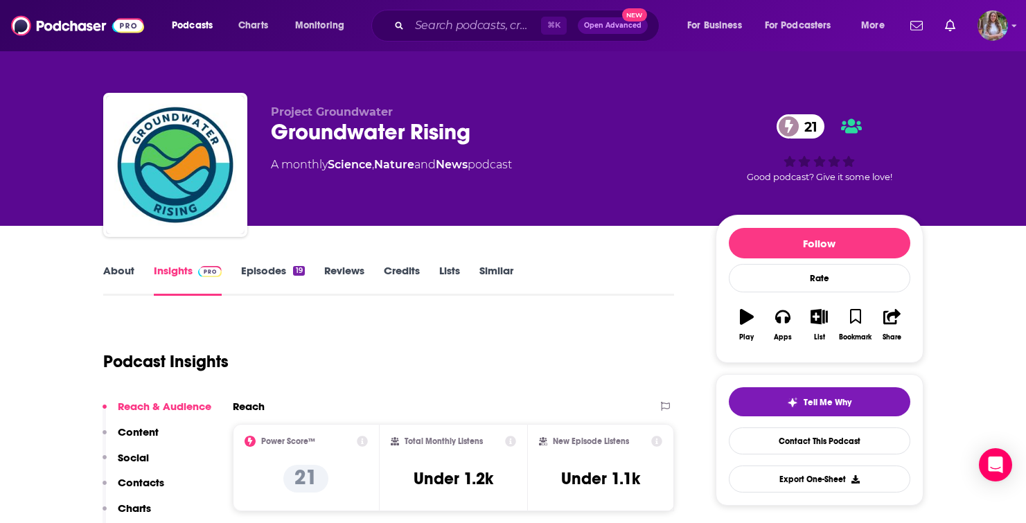
click at [296, 272] on div "19" at bounding box center [298, 271] width 11 height 10
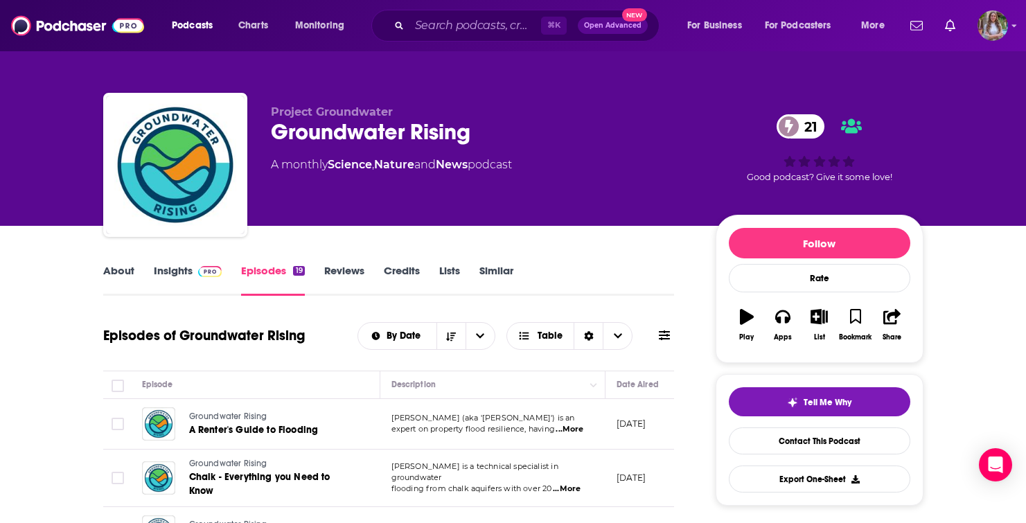
click at [126, 272] on link "About" at bounding box center [118, 280] width 31 height 32
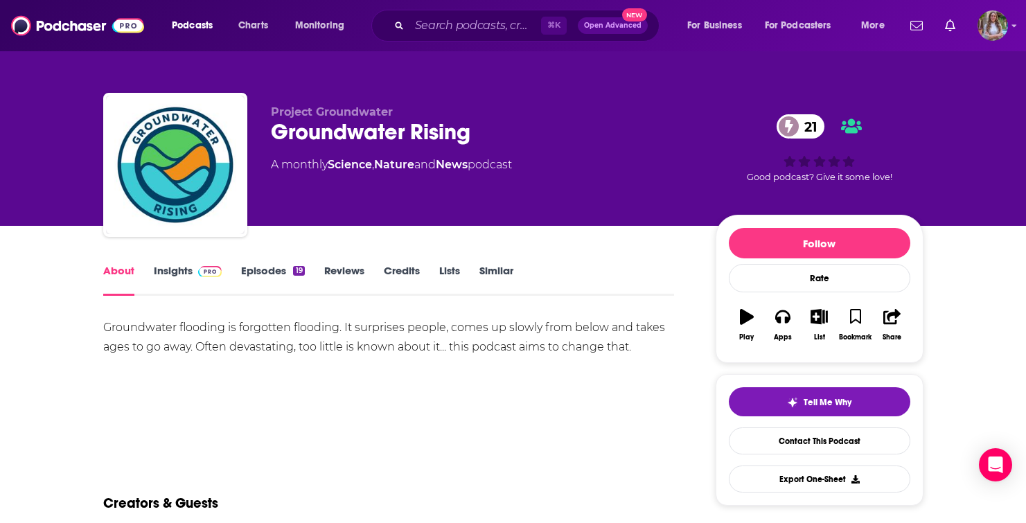
click at [285, 341] on div "Groundwater flooding is forgotten flooding. It surprises people, comes up slowl…" at bounding box center [388, 337] width 571 height 39
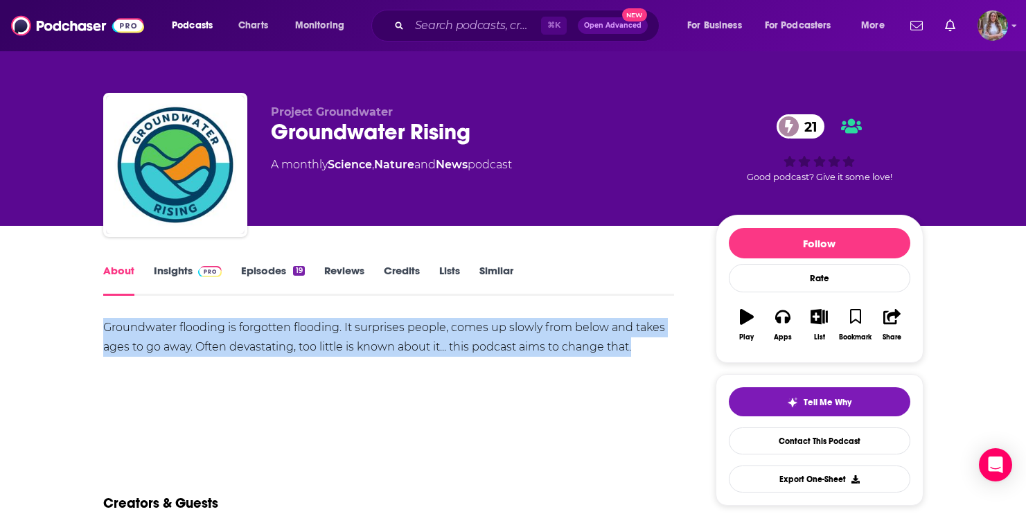
click at [285, 341] on div "Groundwater flooding is forgotten flooding. It surprises people, comes up slowl…" at bounding box center [388, 337] width 571 height 39
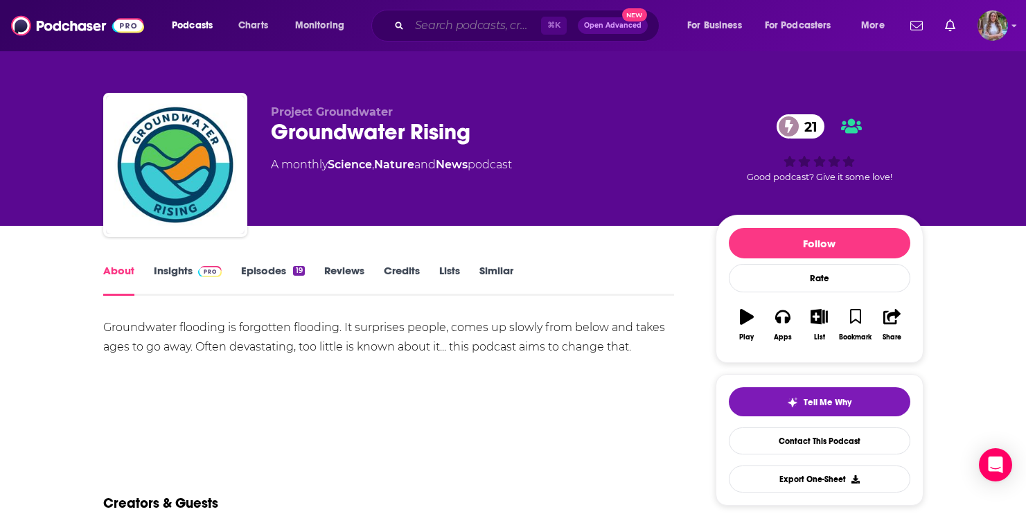
click at [472, 29] on input "Search podcasts, credits, & more..." at bounding box center [475, 26] width 132 height 22
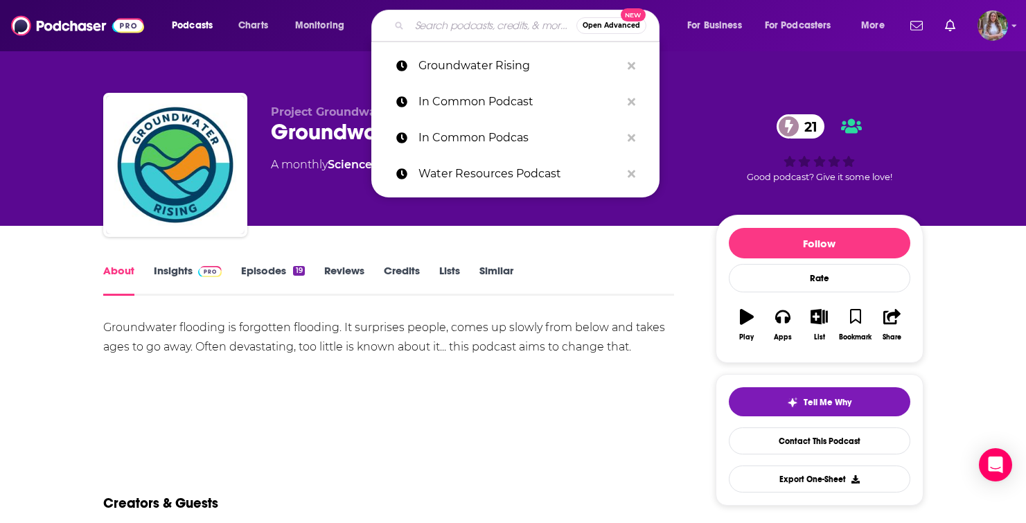
paste input "Water Foresight Podcast"
type input "Water Foresight Podcast"
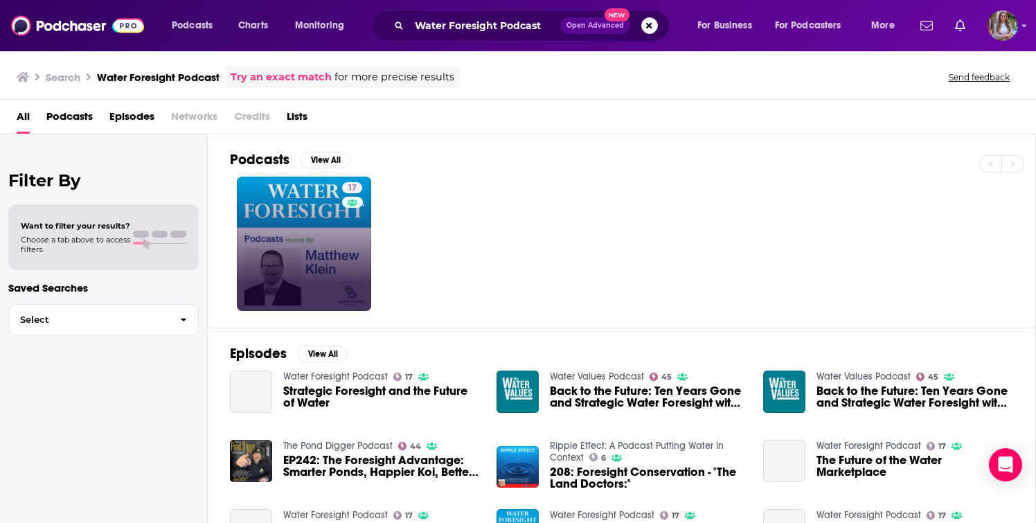
click at [344, 225] on div "17" at bounding box center [354, 243] width 24 height 123
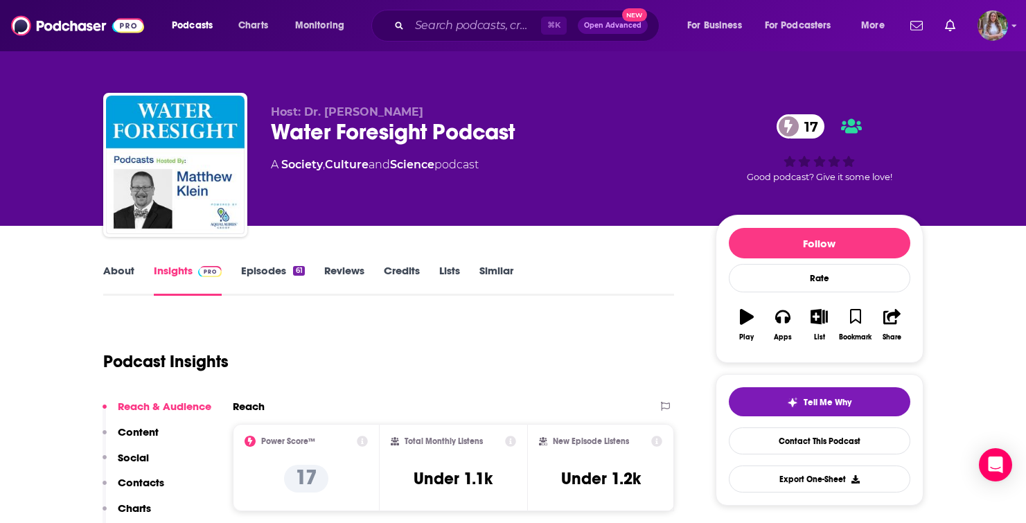
click at [280, 272] on link "Episodes 61" at bounding box center [272, 280] width 63 height 32
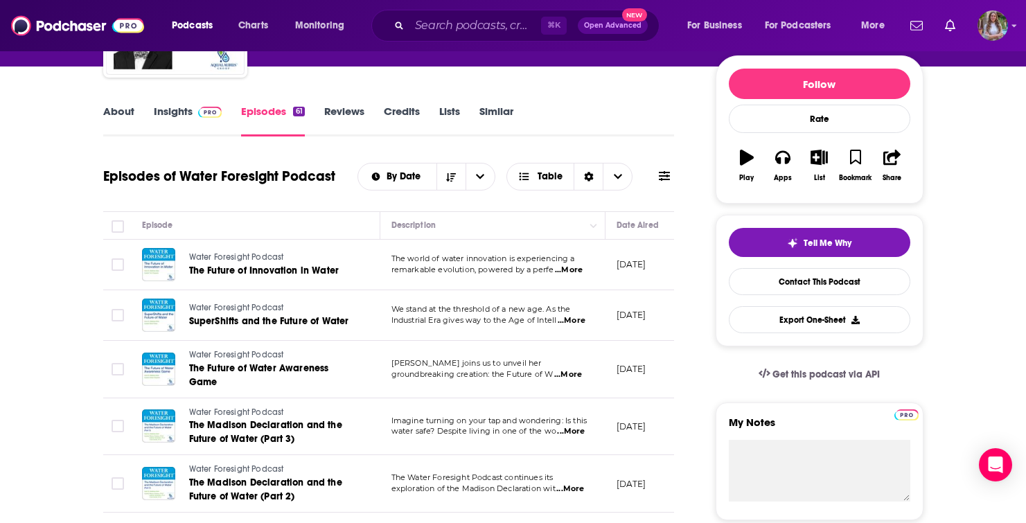
scroll to position [70, 0]
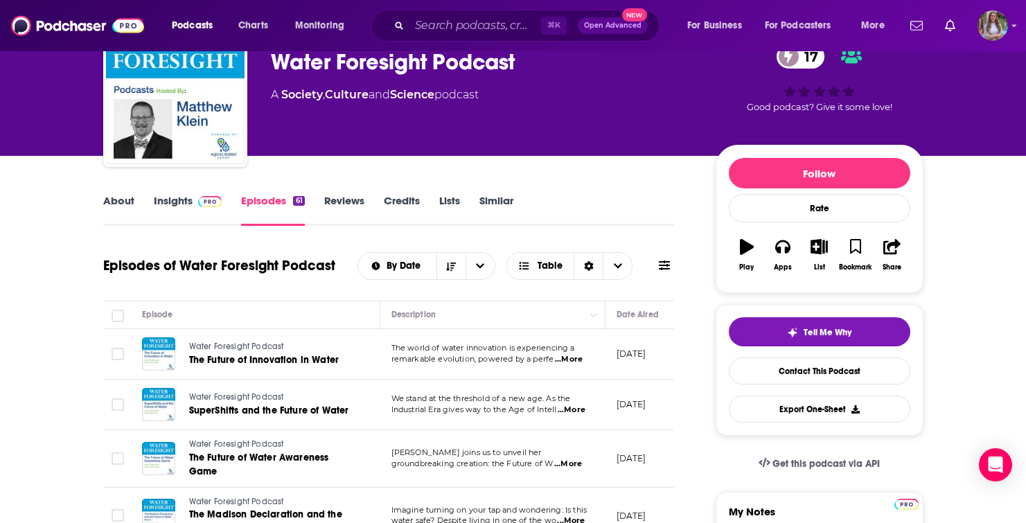
click at [121, 205] on link "About" at bounding box center [118, 210] width 31 height 32
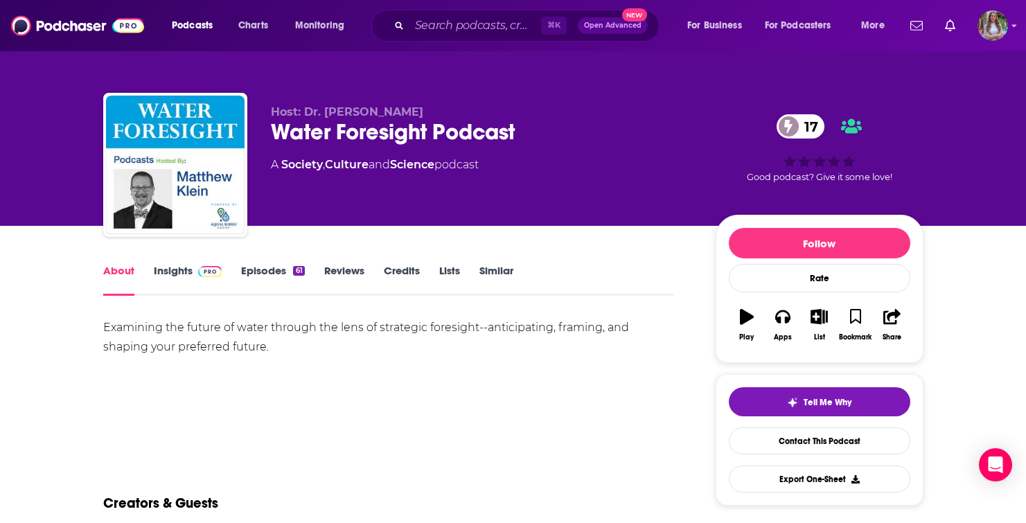
click at [293, 273] on div "61" at bounding box center [298, 271] width 11 height 10
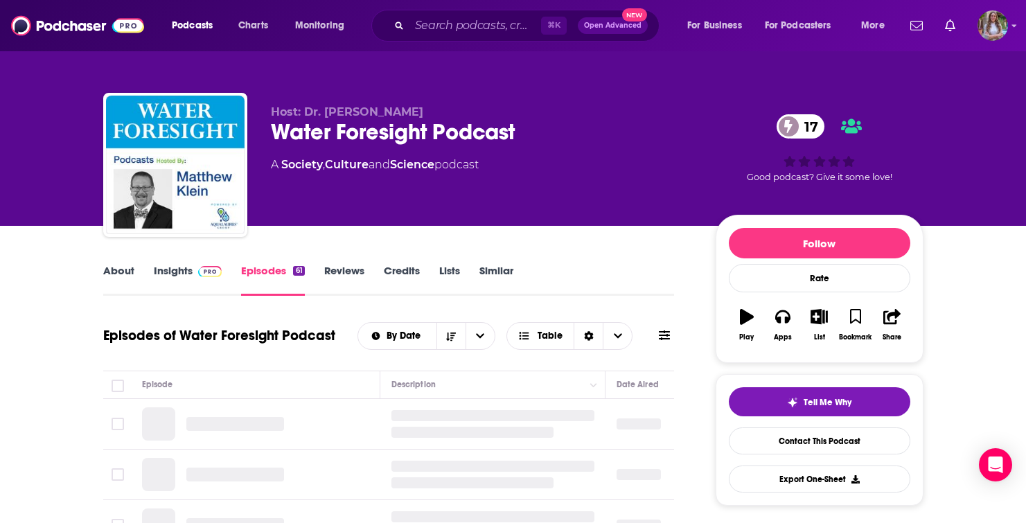
click at [111, 272] on link "About" at bounding box center [118, 280] width 31 height 32
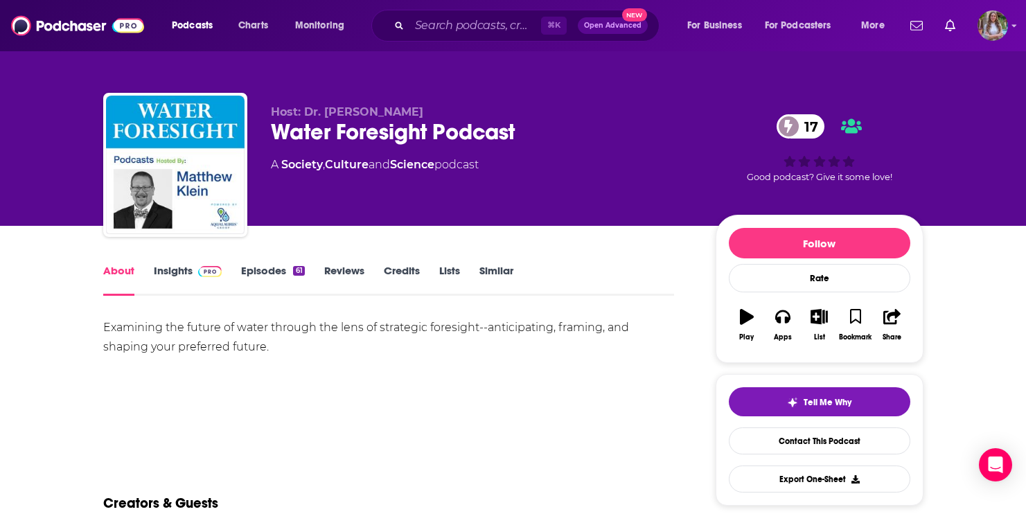
click at [180, 273] on link "Insights" at bounding box center [188, 280] width 69 height 32
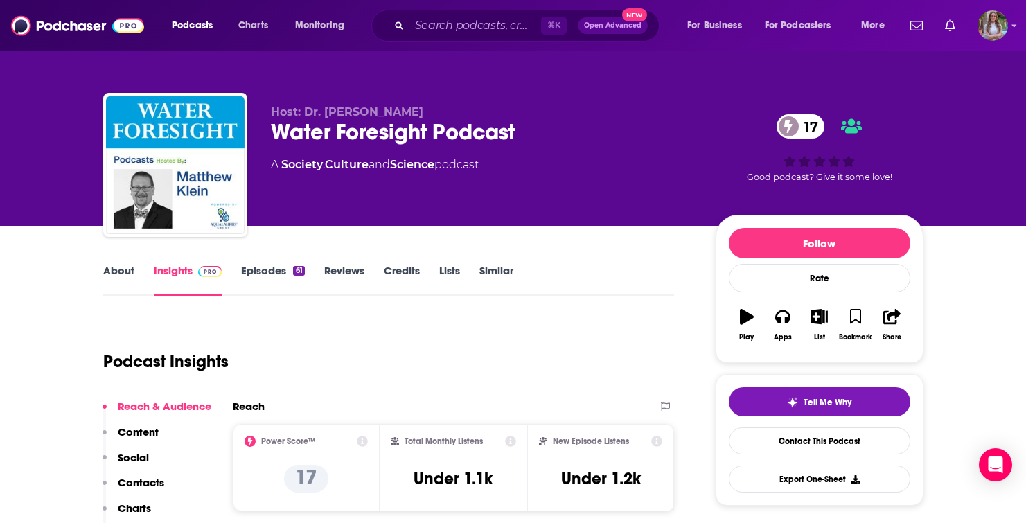
click at [129, 269] on link "About" at bounding box center [118, 280] width 31 height 32
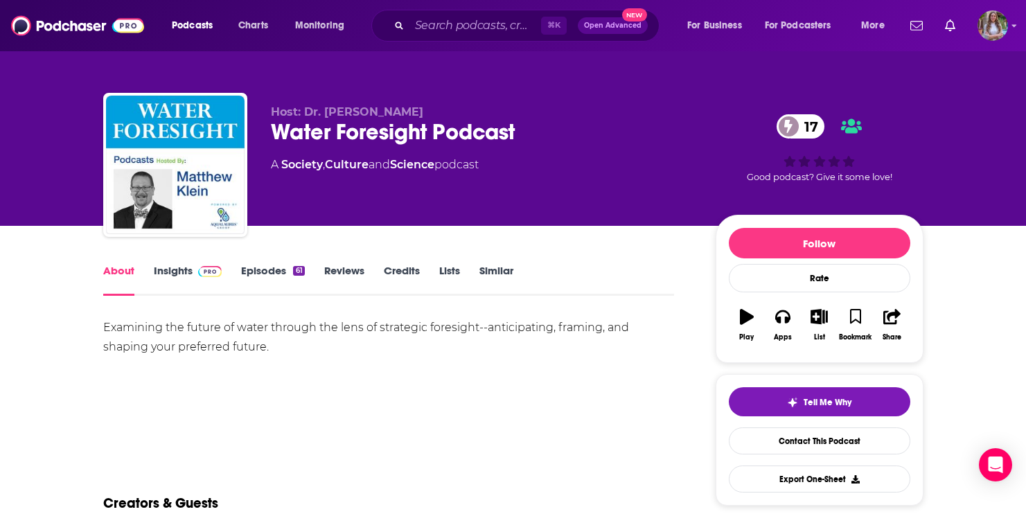
click at [228, 325] on div "Examining the future of water through the lens of strategic foresight--anticipa…" at bounding box center [388, 337] width 571 height 39
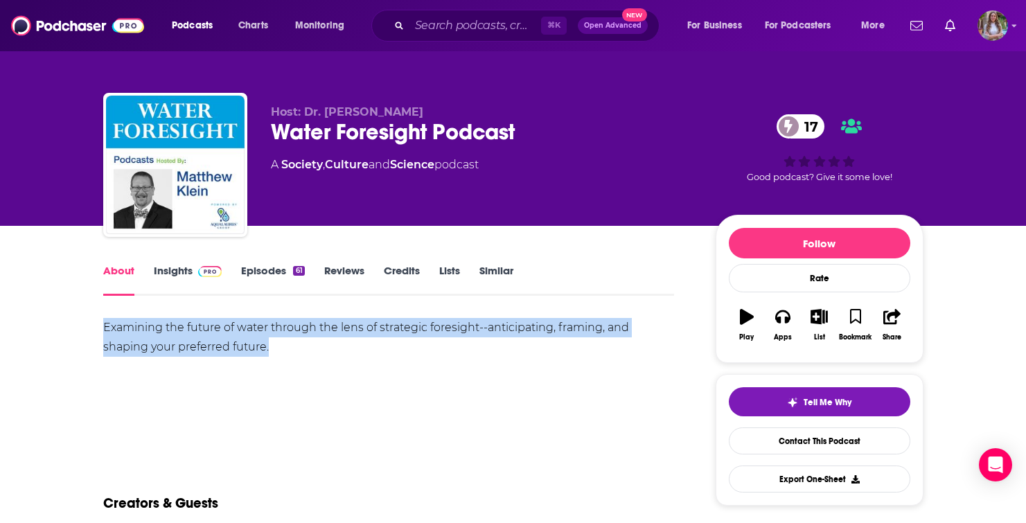
click at [228, 325] on div "Examining the future of water through the lens of strategic foresight--anticipa…" at bounding box center [388, 337] width 571 height 39
copy div "Examining the future of water through the lens of strategic foresight--anticipa…"
click at [199, 267] on img at bounding box center [210, 271] width 24 height 11
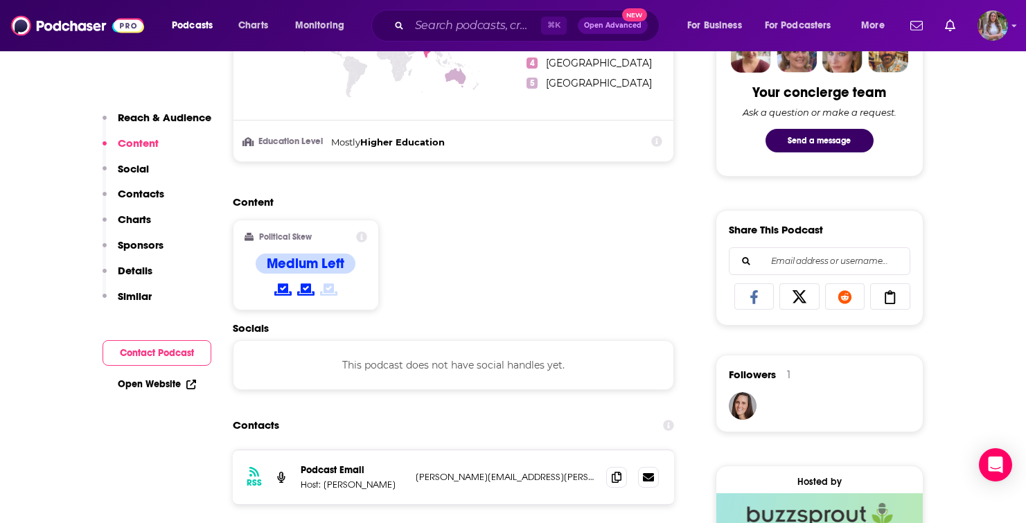
scroll to position [963, 0]
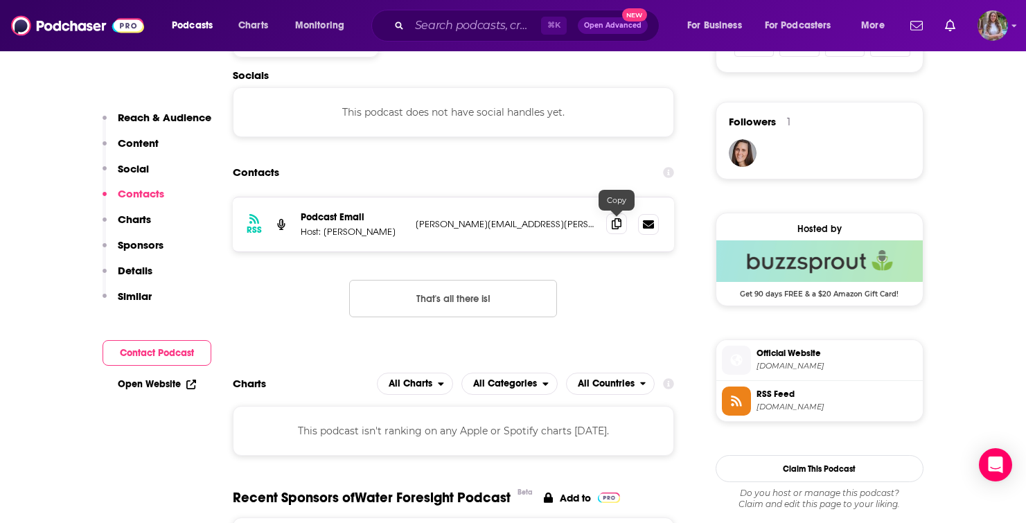
click at [614, 226] on icon at bounding box center [617, 223] width 10 height 11
click at [476, 21] on input "Search podcasts, credits, & more..." at bounding box center [475, 26] width 132 height 22
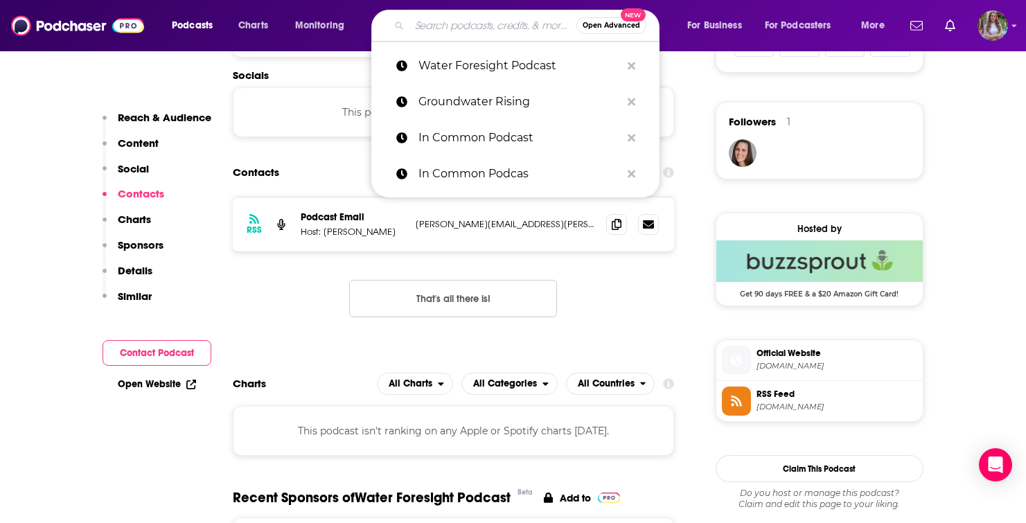
paste input "Land Matters Podcast: Water in the West"
type input "Land Matters Podcast: Water in the West"
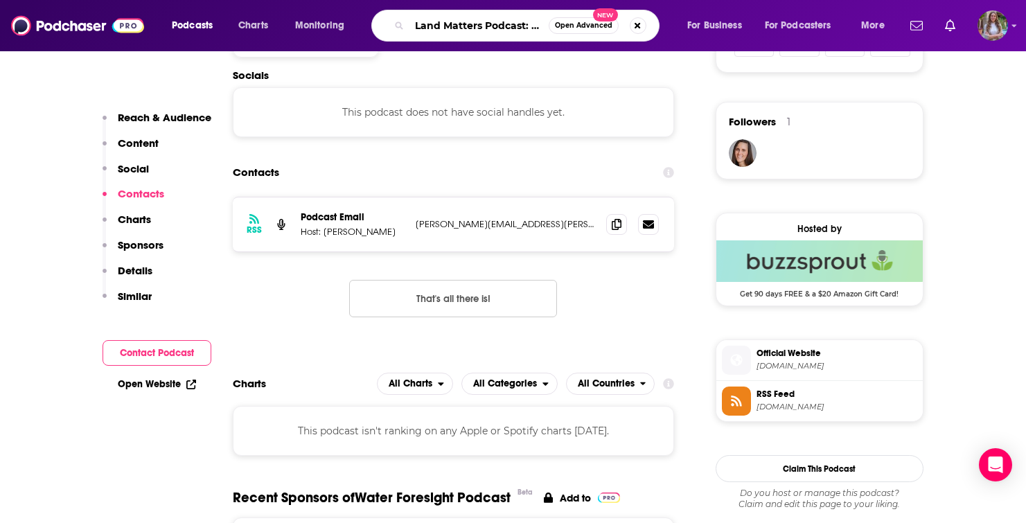
scroll to position [0, 82]
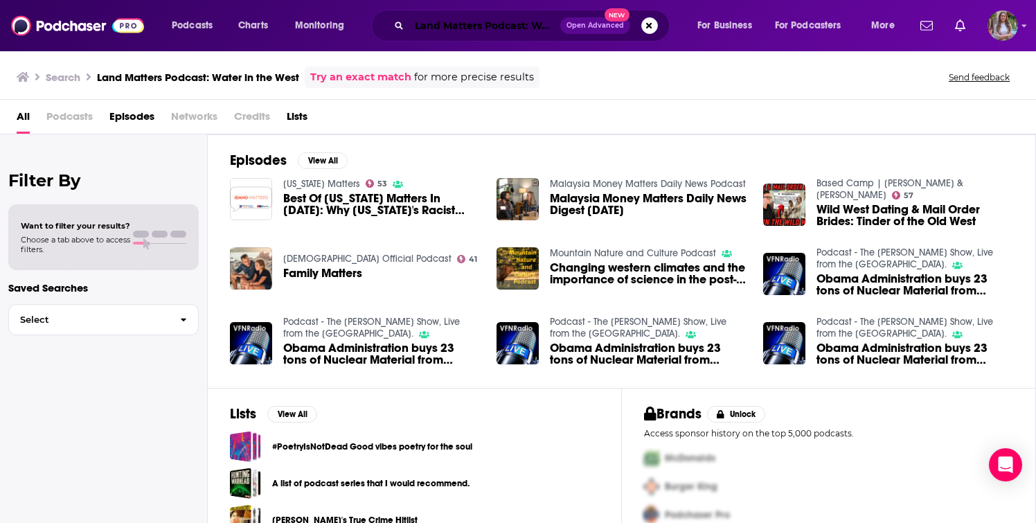
click at [494, 15] on input "Land Matters Podcast: Water in the West" at bounding box center [484, 26] width 151 height 22
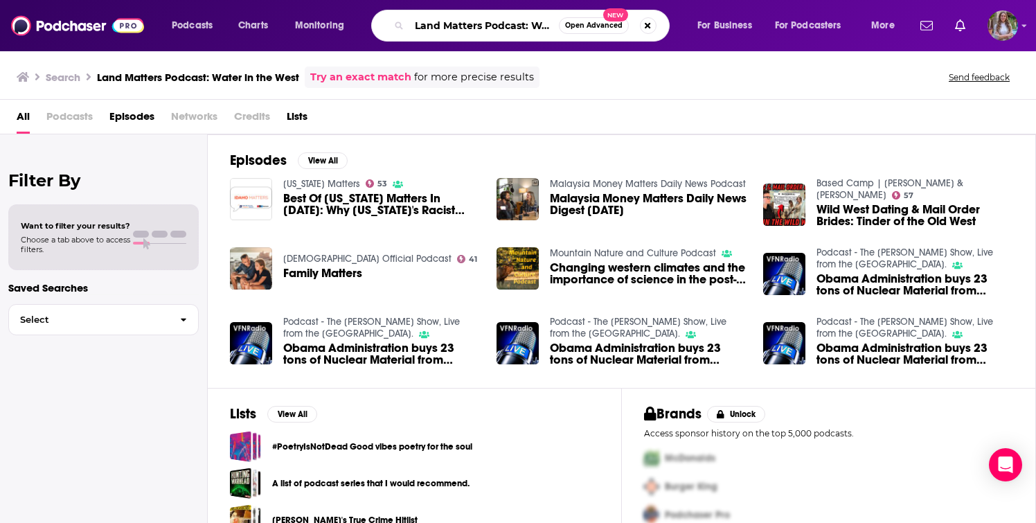
click at [494, 15] on input "Land Matters Podcast: Water in the West" at bounding box center [484, 26] width 150 height 22
paste input "Water Scarcity – Why It Matters"
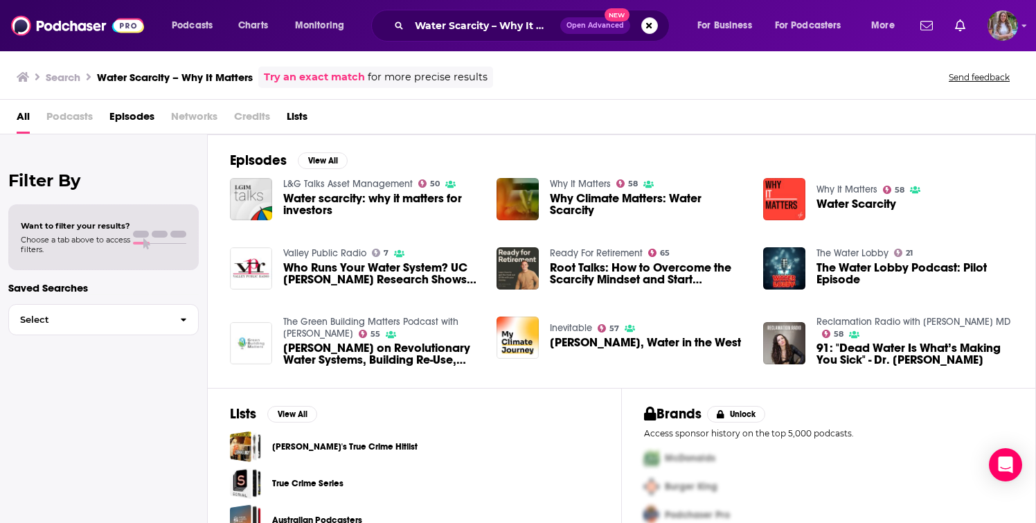
click at [531, 8] on div "Podcasts Charts Monitoring Water Scarcity – Why It Matters Open Advanced New Fo…" at bounding box center [518, 25] width 1036 height 51
click at [509, 25] on input "Water Scarcity – Why It Matters" at bounding box center [484, 26] width 151 height 22
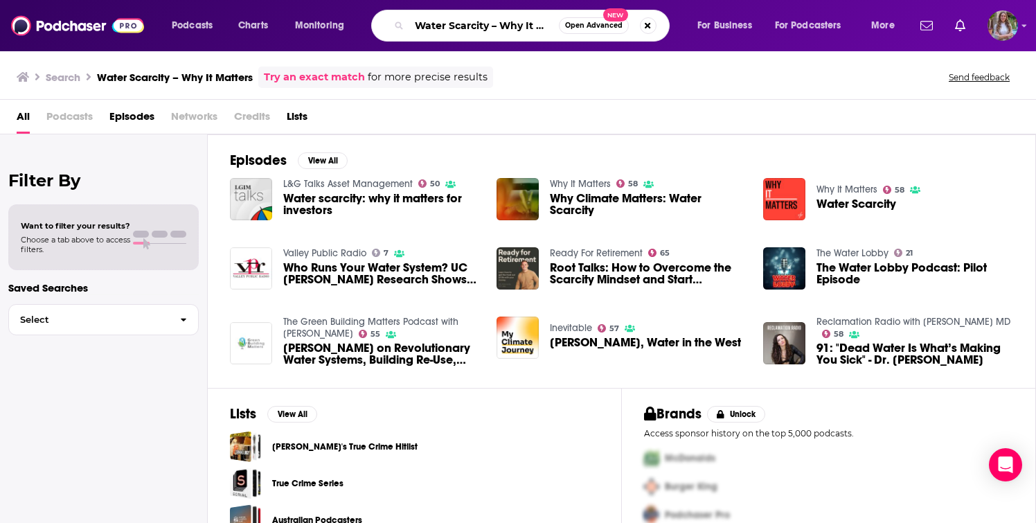
click at [509, 25] on input "Water Scarcity – Why It Matters" at bounding box center [484, 26] width 150 height 22
type input "Water Talk"
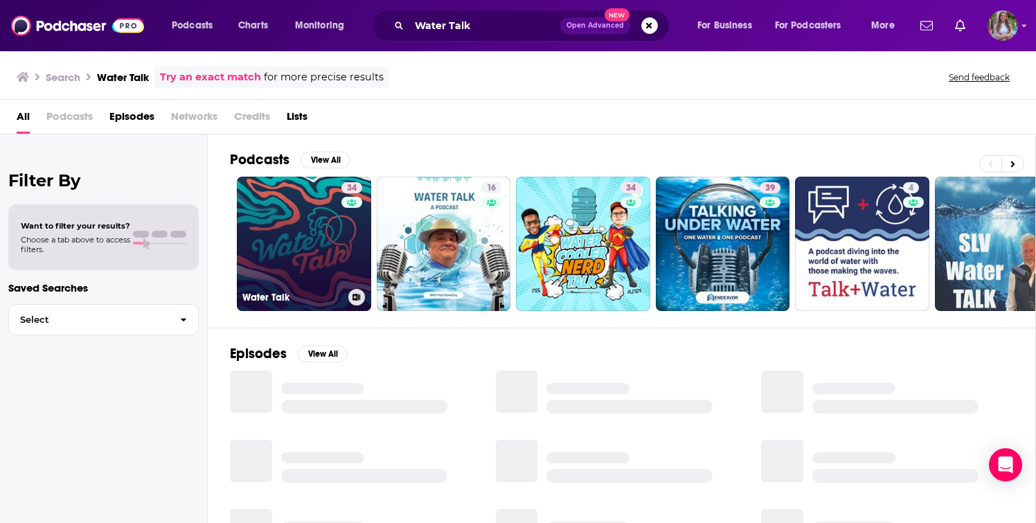
click at [286, 216] on link "34 Water Talk" at bounding box center [304, 244] width 134 height 134
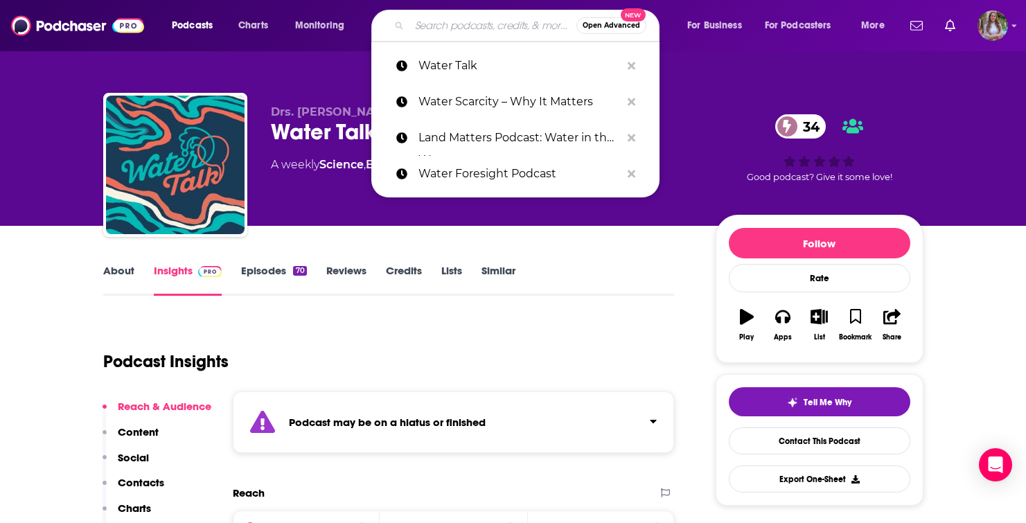
click at [456, 22] on input "Search podcasts, credits, & more..." at bounding box center [492, 26] width 167 height 22
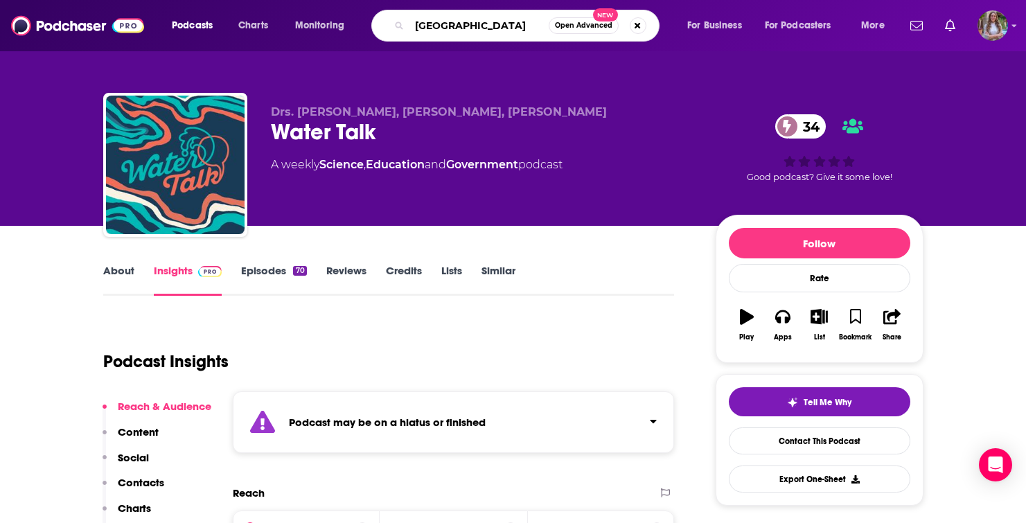
type input "West Coast Water"
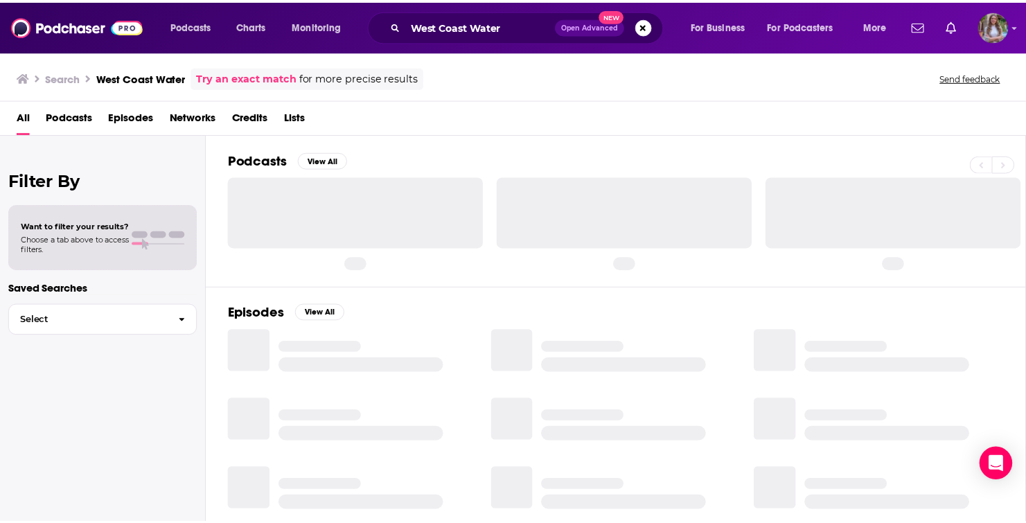
scroll to position [59, 0]
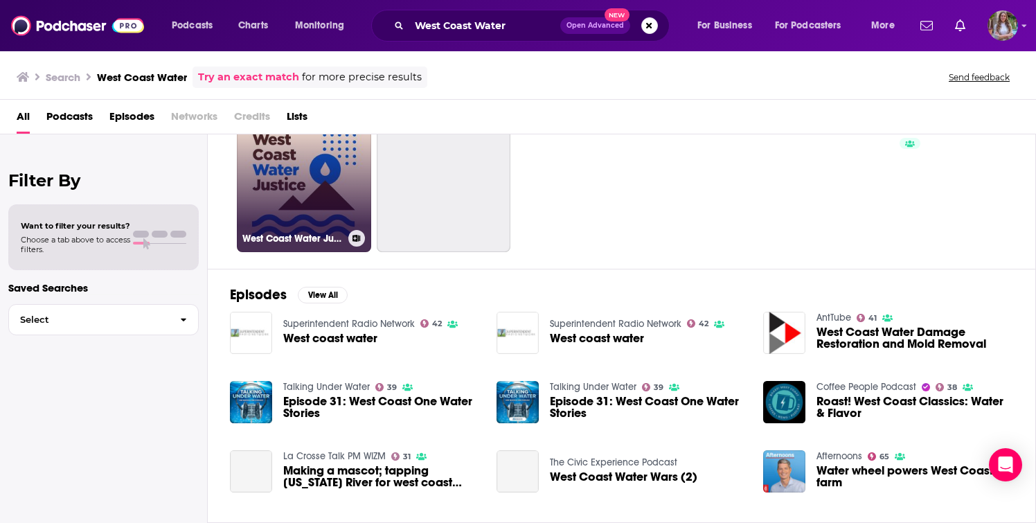
click at [337, 222] on link "West Coast Water Justice" at bounding box center [304, 185] width 134 height 134
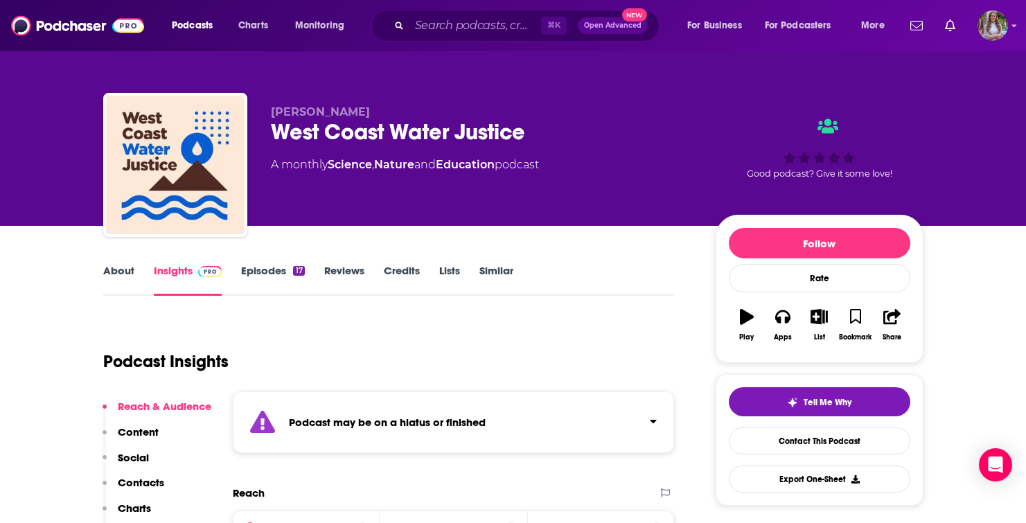
click at [472, 9] on div "Podcasts Charts Monitoring ⌘ K Open Advanced New For Business For Podcasters Mo…" at bounding box center [513, 25] width 1026 height 51
click at [471, 24] on input "Search podcasts, credits, & more..." at bounding box center [475, 26] width 132 height 22
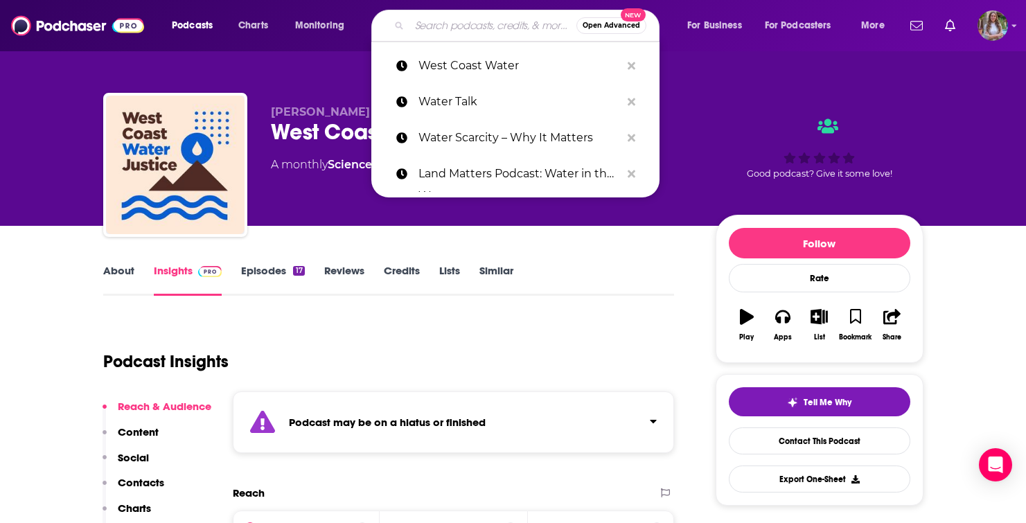
paste input "AgNet News Hour"
type input "AgNet News Hour"
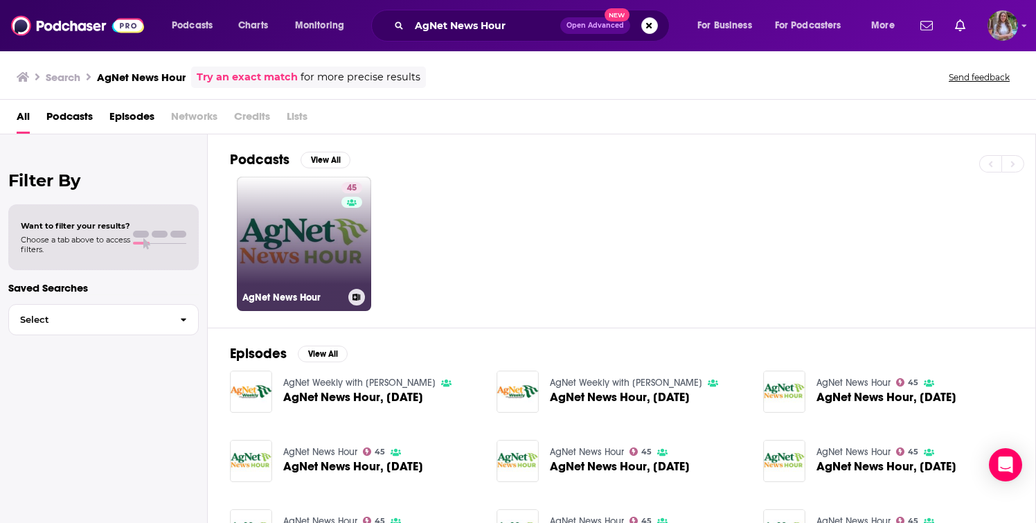
click at [330, 245] on link "45 AgNet News Hour" at bounding box center [304, 244] width 134 height 134
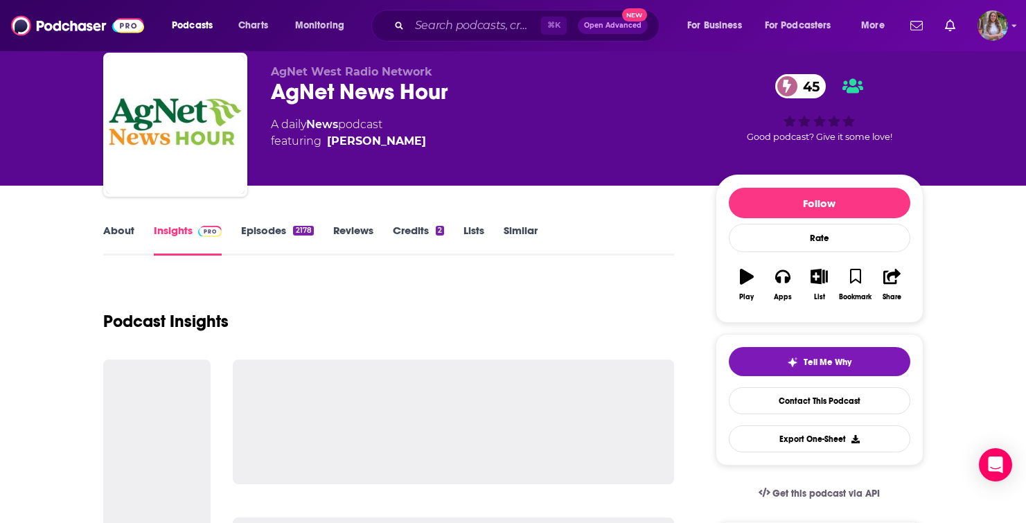
scroll to position [41, 0]
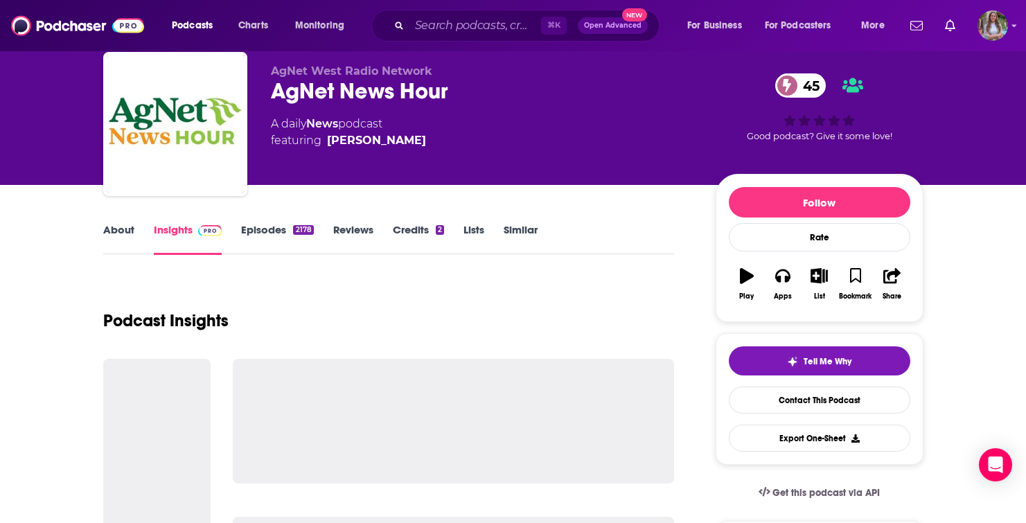
click at [282, 227] on link "Episodes 2178" at bounding box center [277, 239] width 72 height 32
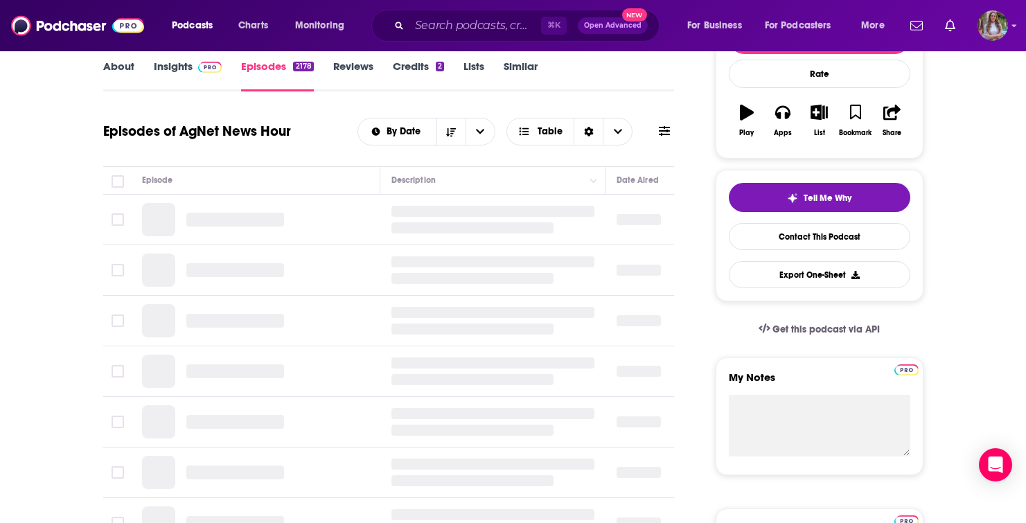
scroll to position [197, 0]
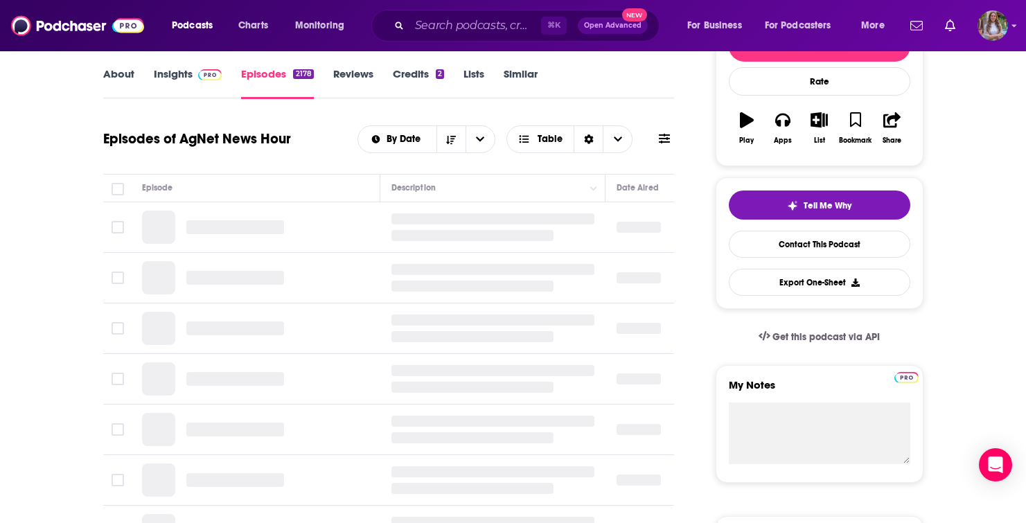
click at [214, 218] on div at bounding box center [213, 227] width 142 height 33
click at [185, 81] on link "Insights" at bounding box center [188, 83] width 69 height 32
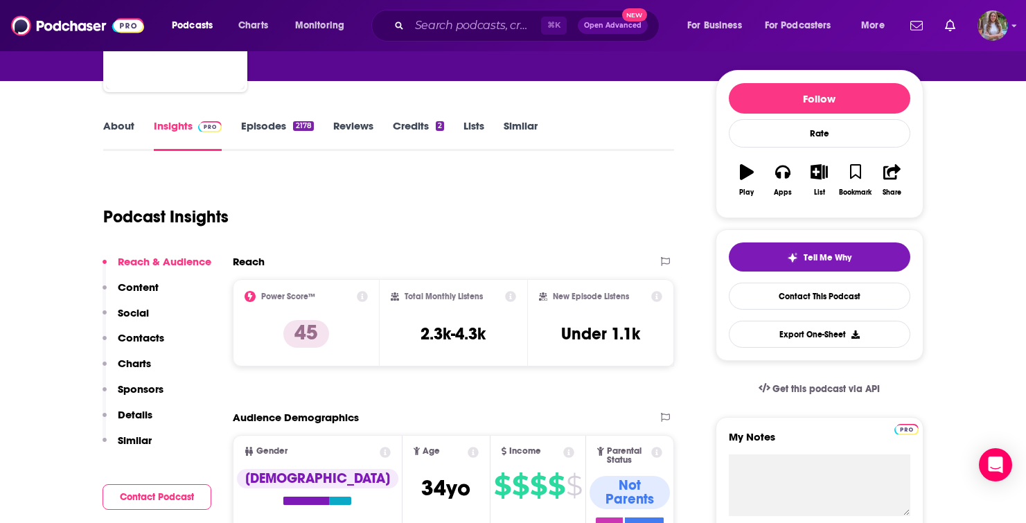
scroll to position [147, 0]
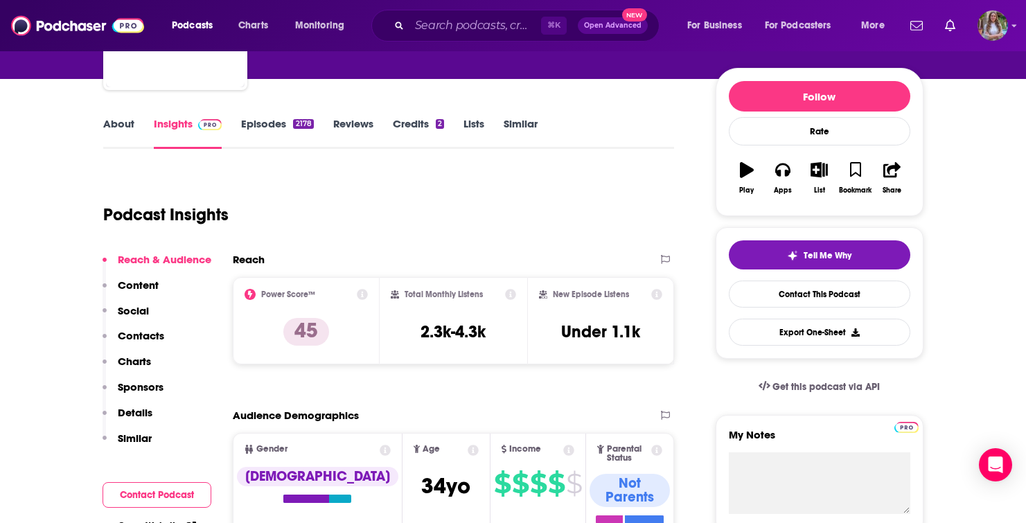
click at [121, 132] on link "About" at bounding box center [118, 133] width 31 height 32
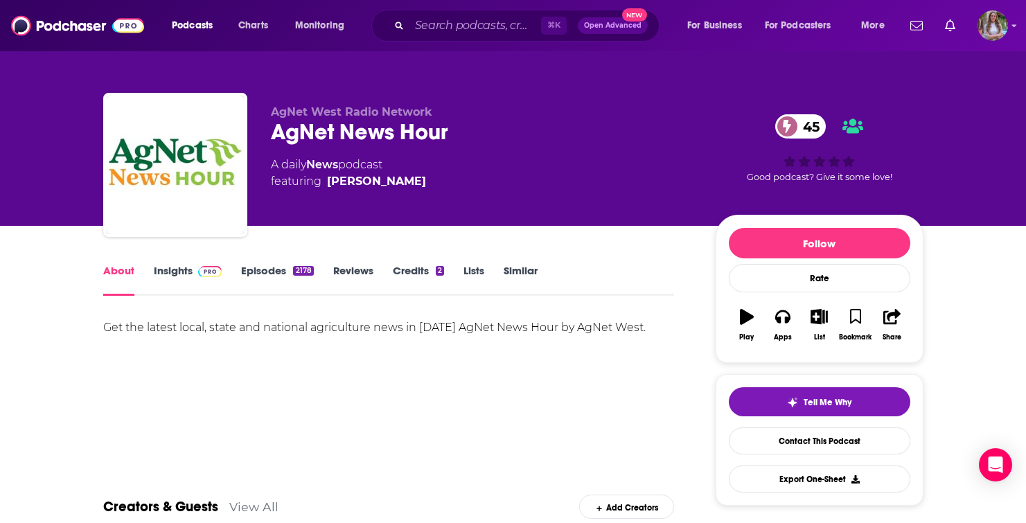
click at [256, 279] on link "Episodes 2178" at bounding box center [277, 280] width 72 height 32
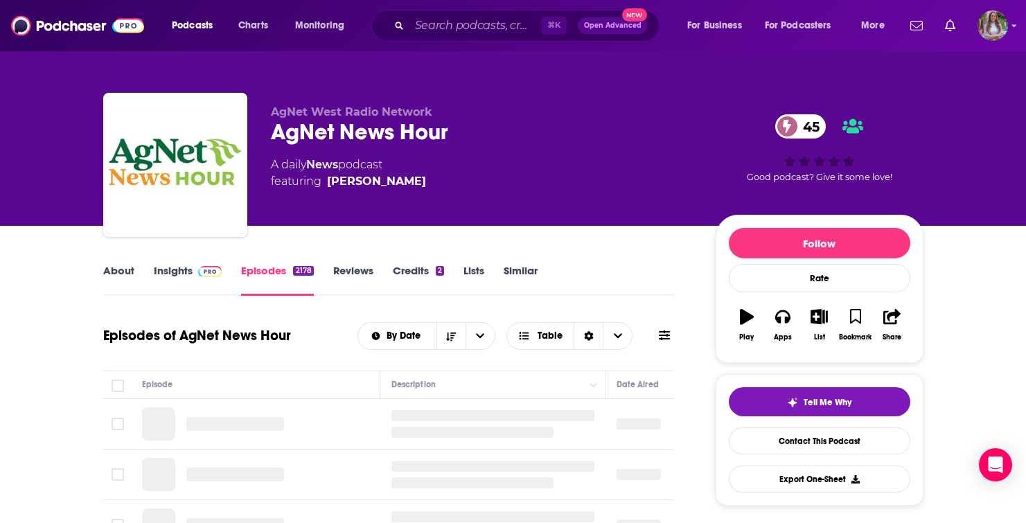
click at [213, 272] on img at bounding box center [210, 271] width 24 height 11
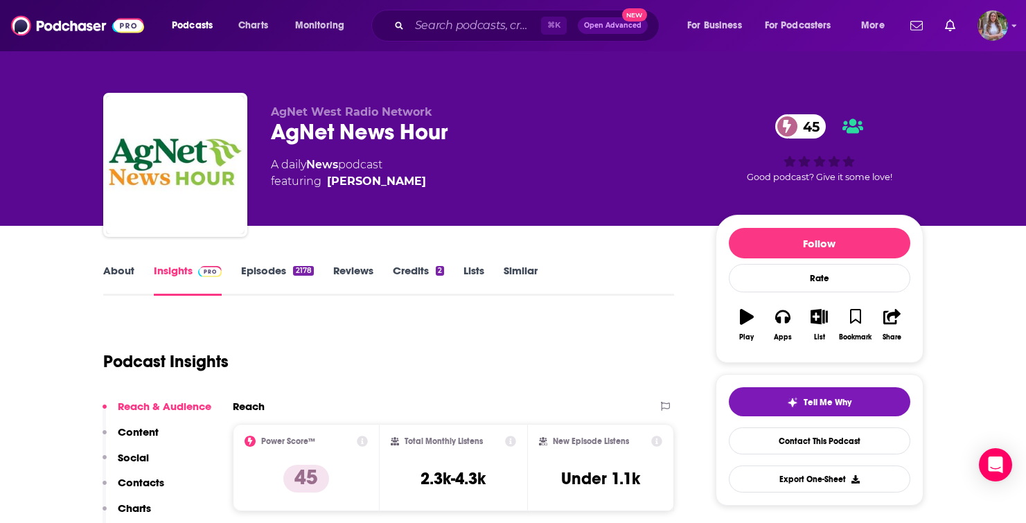
click at [276, 275] on link "Episodes 2178" at bounding box center [277, 280] width 72 height 32
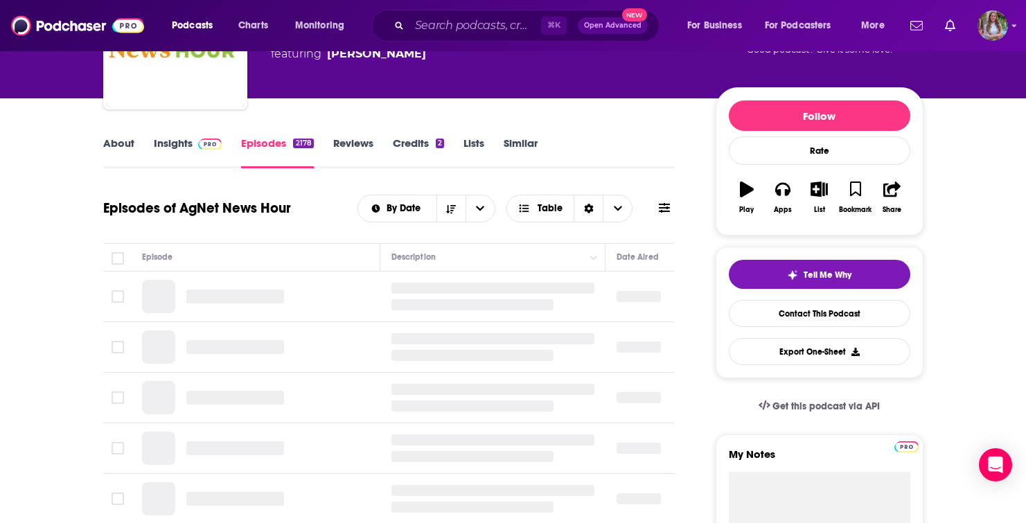
scroll to position [96, 0]
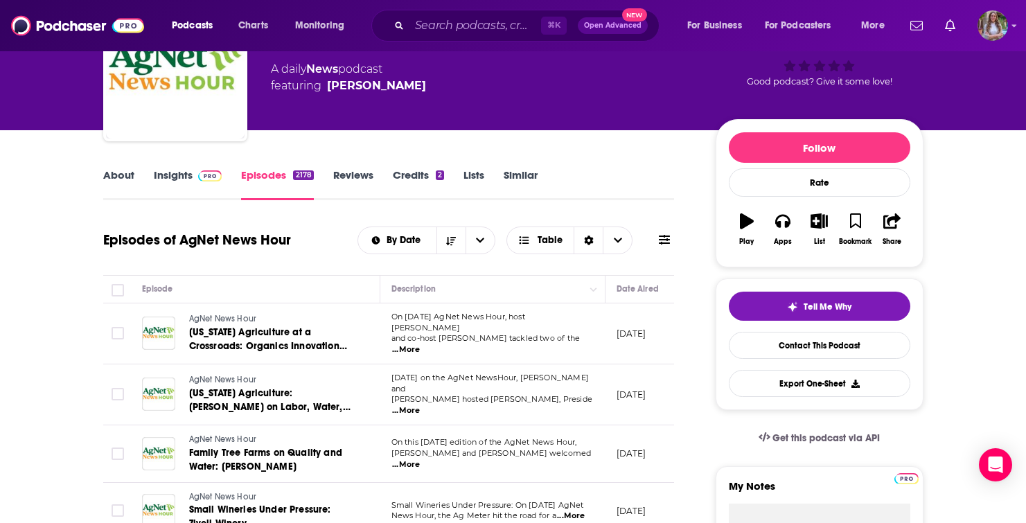
click at [115, 175] on link "About" at bounding box center [118, 184] width 31 height 32
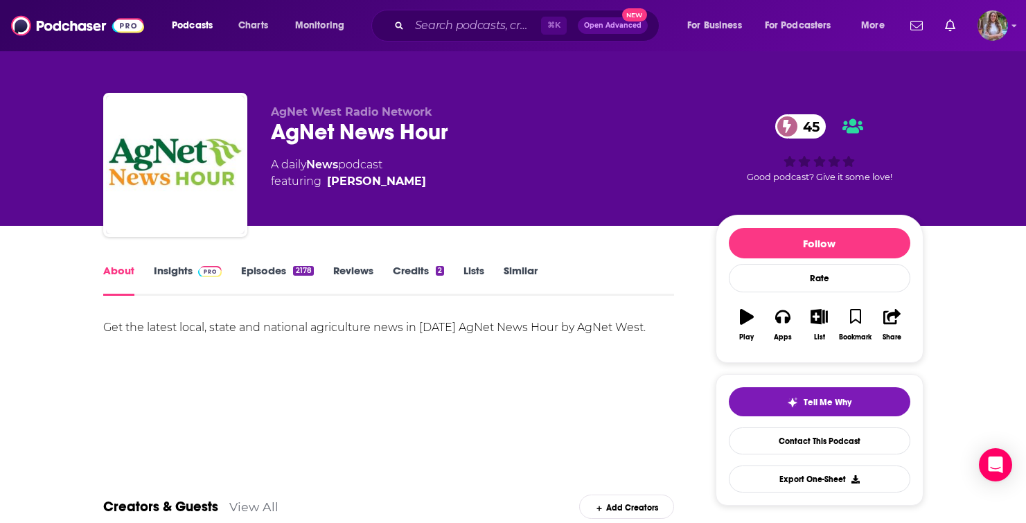
click at [159, 327] on div "Get the latest local, state and national agriculture news in [DATE] AgNet News …" at bounding box center [388, 327] width 571 height 19
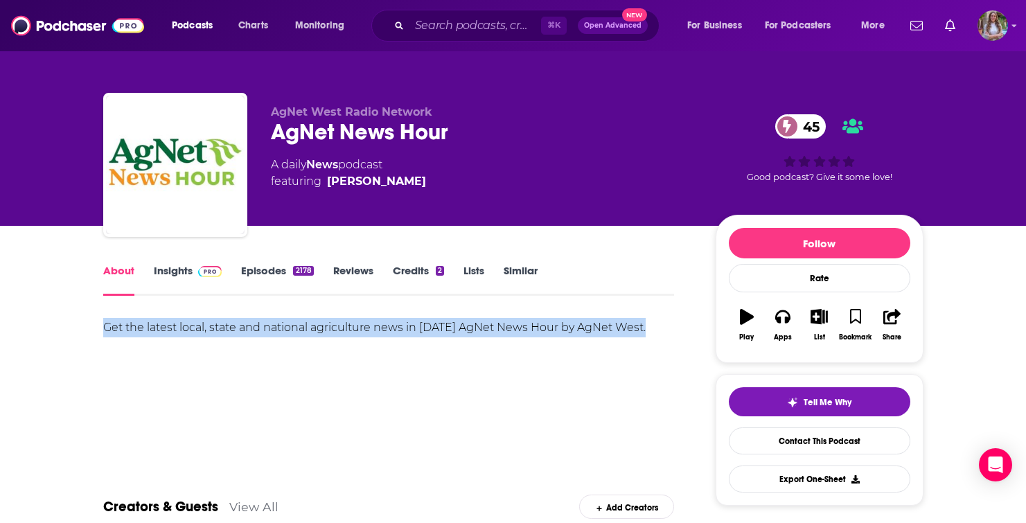
click at [159, 327] on div "Get the latest local, state and national agriculture news in [DATE] AgNet News …" at bounding box center [388, 327] width 571 height 19
copy div "Get the latest local, state and national agriculture news in [DATE] AgNet News …"
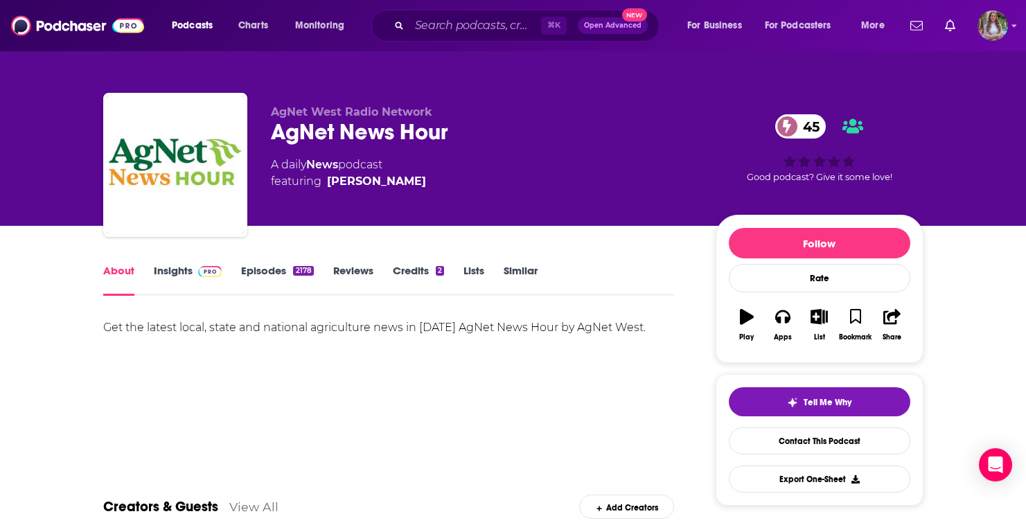
click at [305, 381] on div "Get the latest local, state and national agriculture news in [DATE] AgNet News …" at bounding box center [388, 366] width 571 height 97
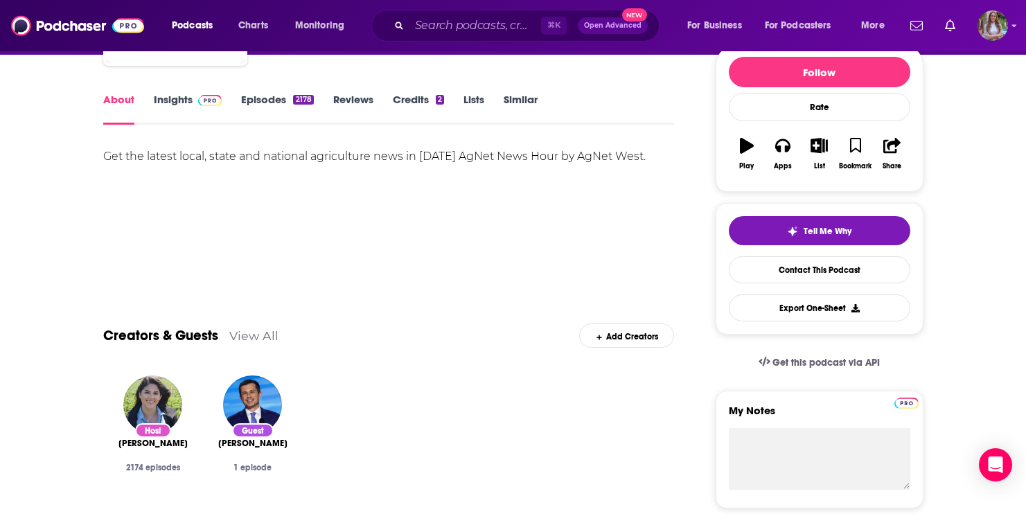
scroll to position [136, 0]
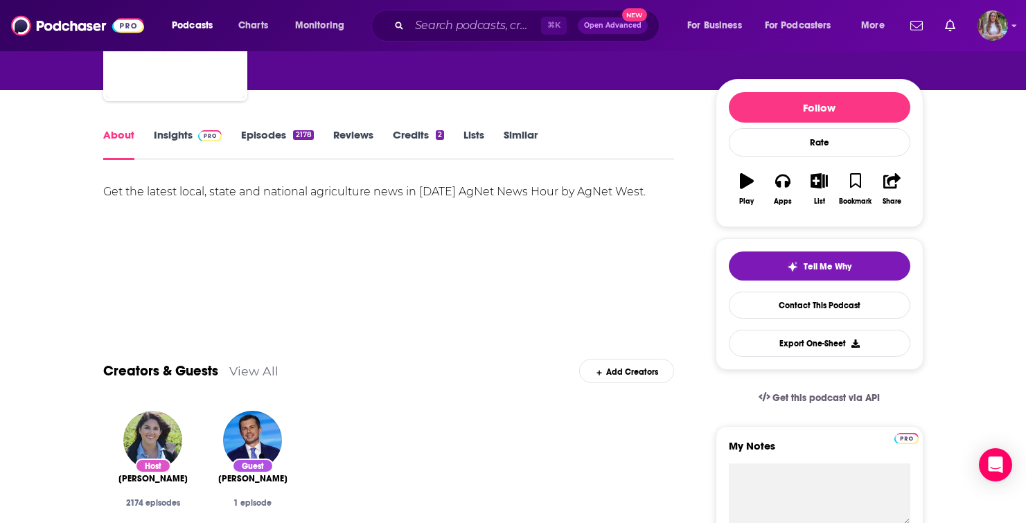
click at [183, 139] on link "Insights" at bounding box center [188, 144] width 69 height 32
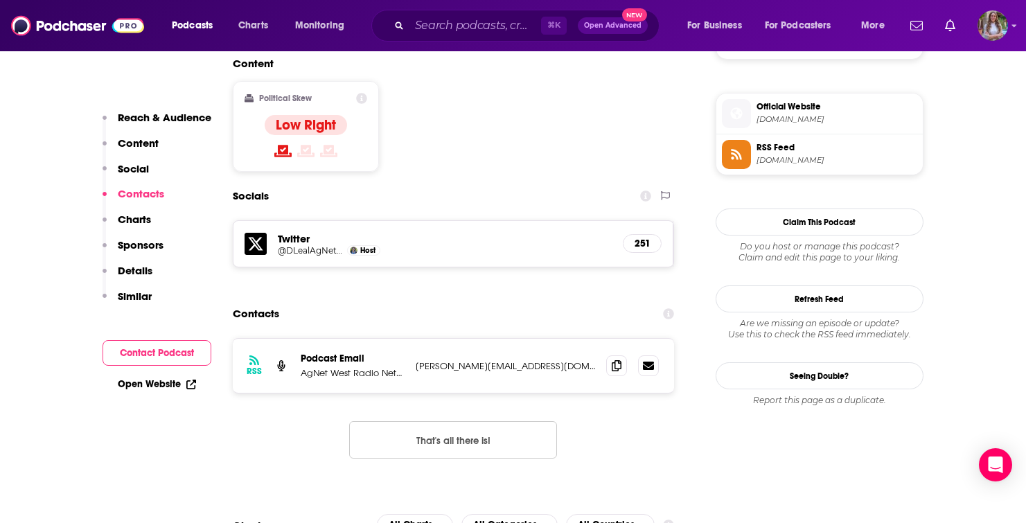
scroll to position [1090, 0]
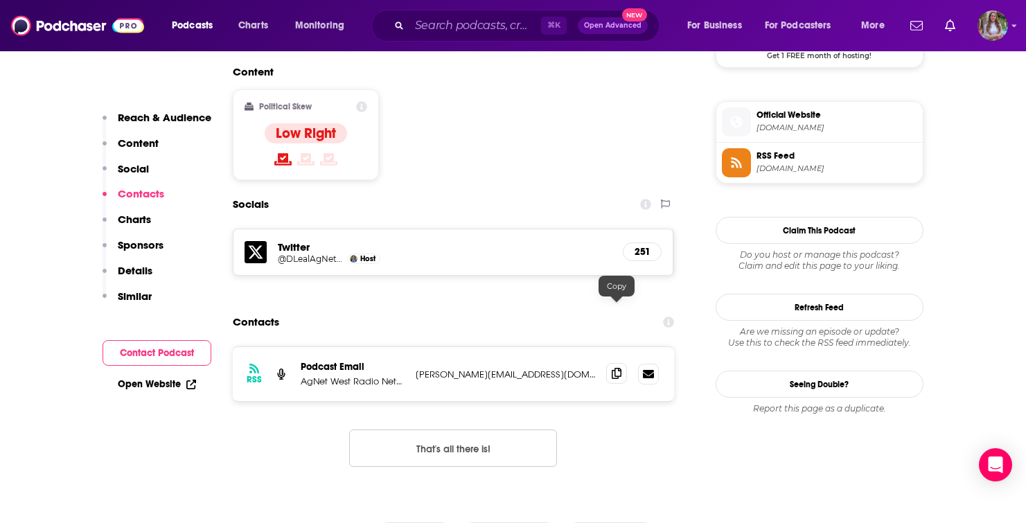
click at [615, 368] on icon at bounding box center [617, 373] width 10 height 11
click at [479, 30] on input "Search podcasts, credits, & more..." at bounding box center [475, 26] width 132 height 22
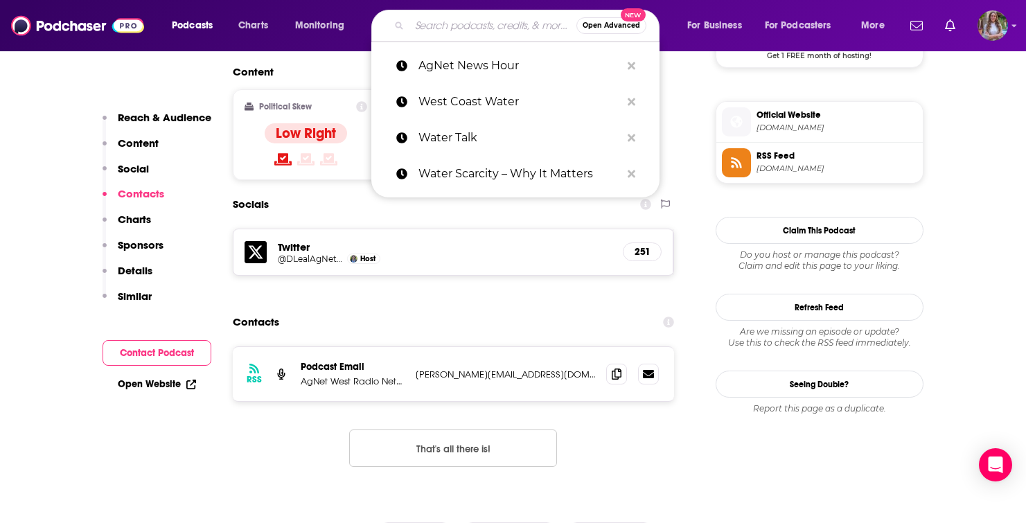
paste input "Land Matters Podcast – Water in the West"
type input "Land Matters Podcast – Water in the West"
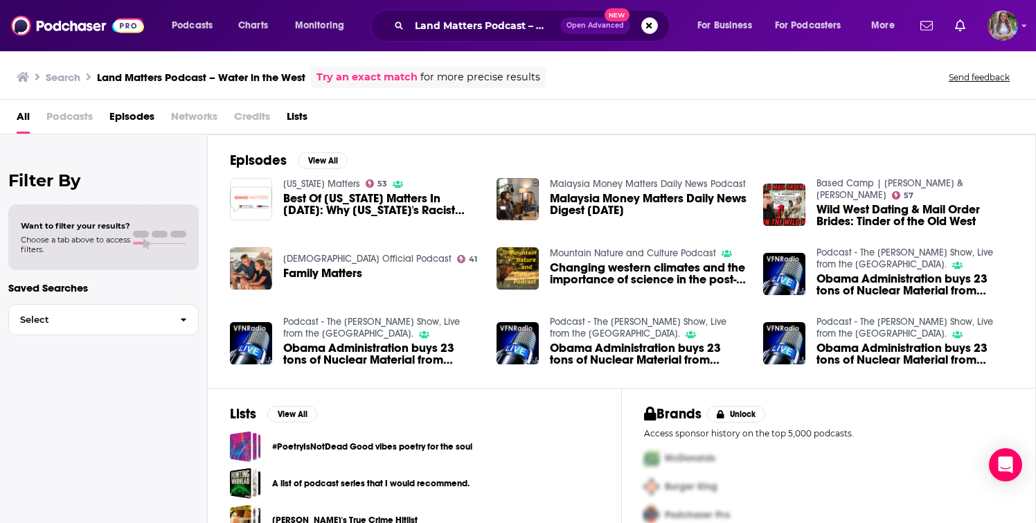
scroll to position [27, 0]
